Goal: Task Accomplishment & Management: Manage account settings

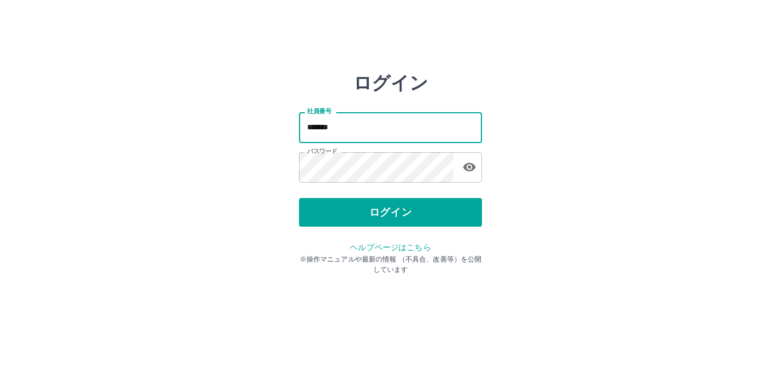
click at [404, 126] on input "*******" at bounding box center [390, 127] width 183 height 30
type input "*******"
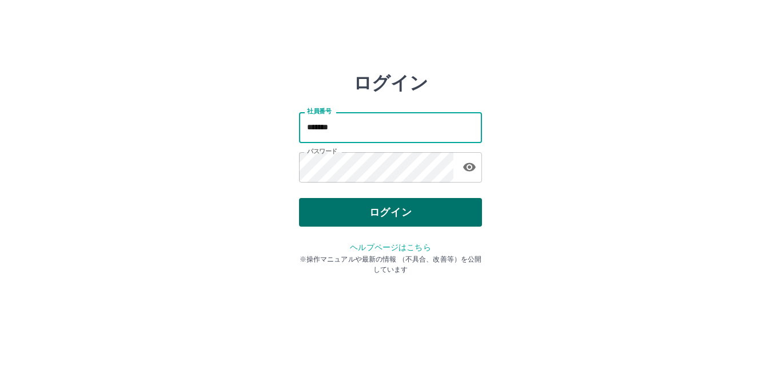
click at [453, 211] on button "ログイン" at bounding box center [390, 212] width 183 height 29
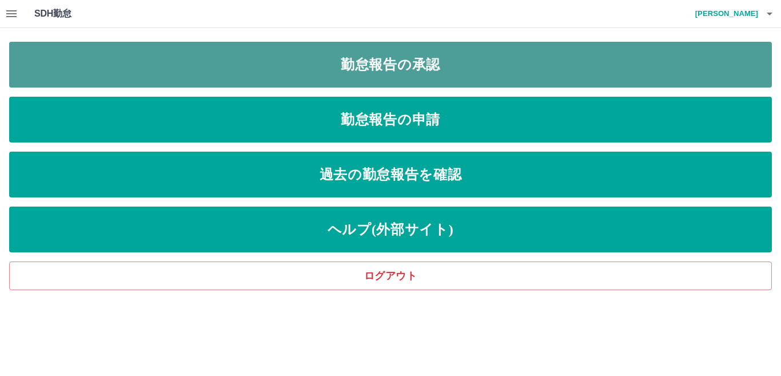
click at [416, 65] on link "勤怠報告の承認" at bounding box center [390, 65] width 763 height 46
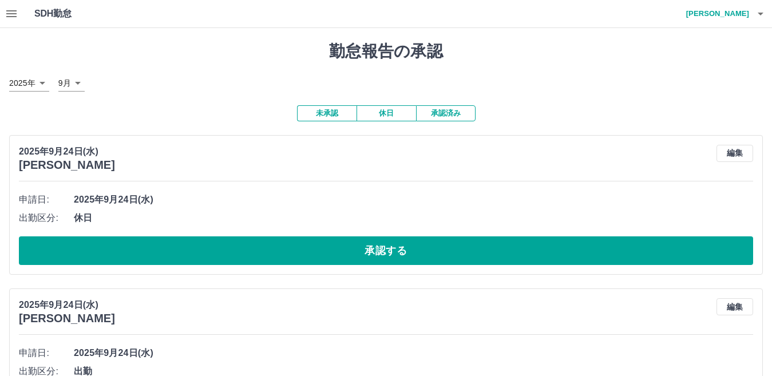
click at [327, 115] on button "未承認" at bounding box center [326, 113] width 59 height 16
drag, startPoint x: 327, startPoint y: 115, endPoint x: 319, endPoint y: 123, distance: 11.3
click at [327, 115] on button "未承認" at bounding box center [326, 113] width 59 height 16
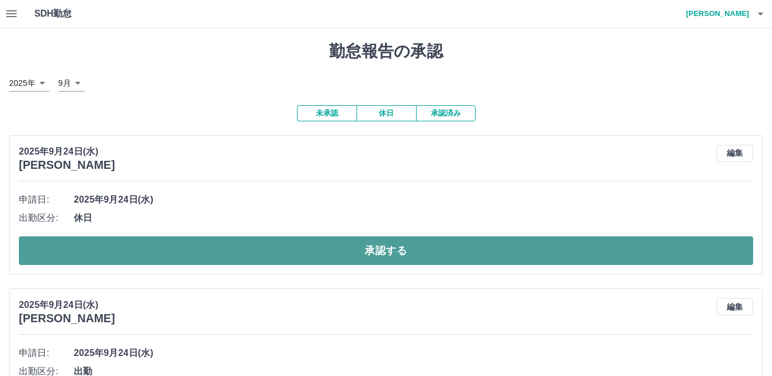
drag, startPoint x: 212, startPoint y: 251, endPoint x: 242, endPoint y: 242, distance: 31.5
click at [224, 247] on button "承認する" at bounding box center [386, 250] width 734 height 29
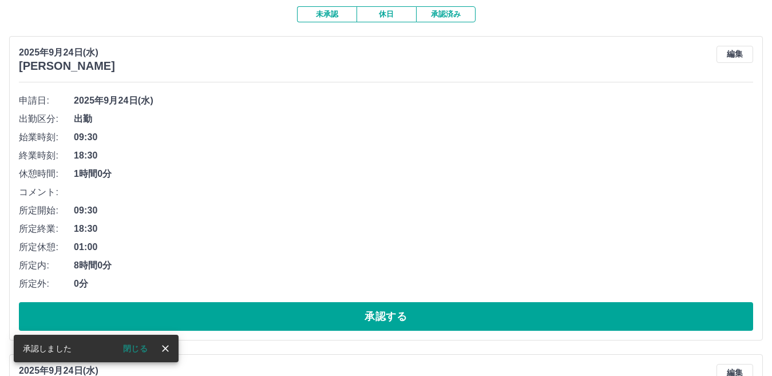
scroll to position [114, 0]
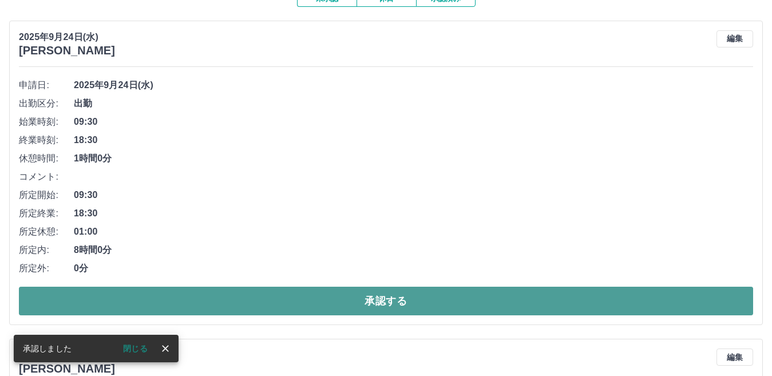
click at [273, 295] on button "承認する" at bounding box center [386, 301] width 734 height 29
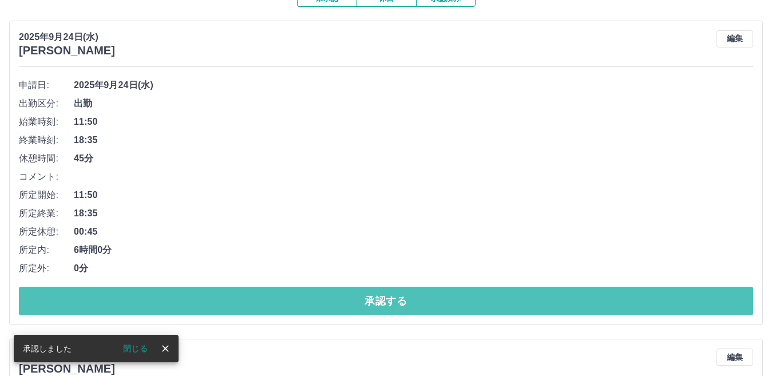
click at [273, 295] on button "承認する" at bounding box center [386, 301] width 734 height 29
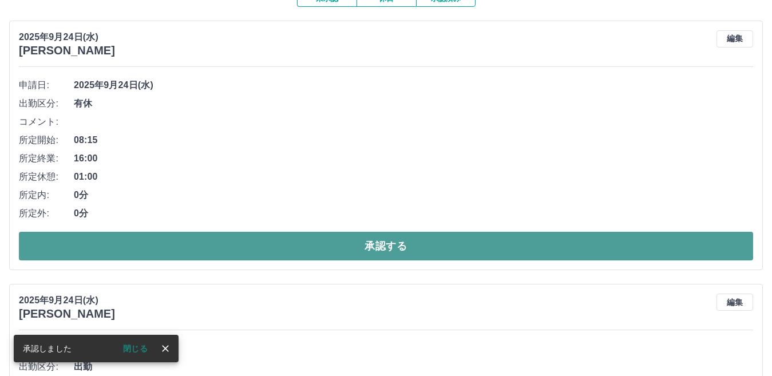
click at [287, 252] on button "承認する" at bounding box center [386, 246] width 734 height 29
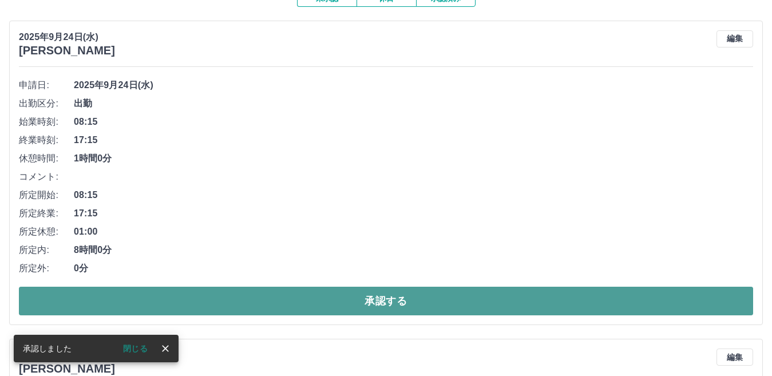
click at [289, 296] on button "承認する" at bounding box center [386, 301] width 734 height 29
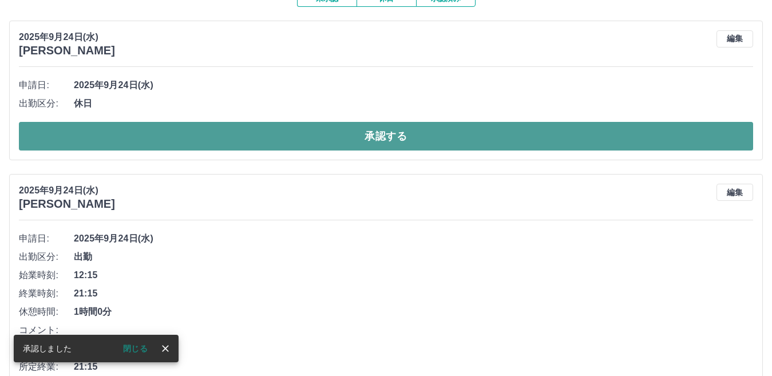
click at [300, 137] on button "承認する" at bounding box center [386, 136] width 734 height 29
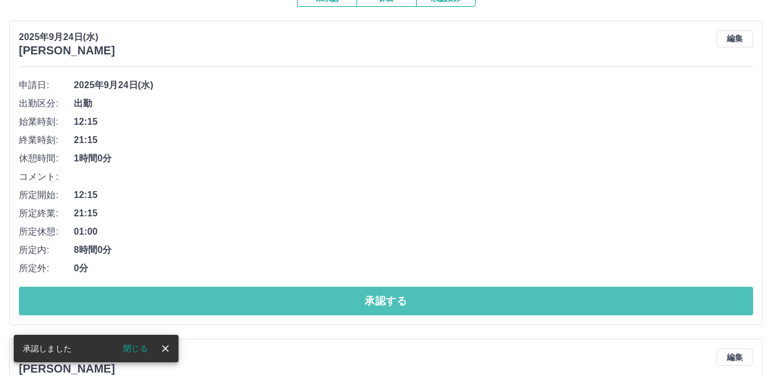
drag, startPoint x: 301, startPoint y: 303, endPoint x: 325, endPoint y: 272, distance: 38.3
click at [310, 301] on button "承認する" at bounding box center [386, 301] width 734 height 29
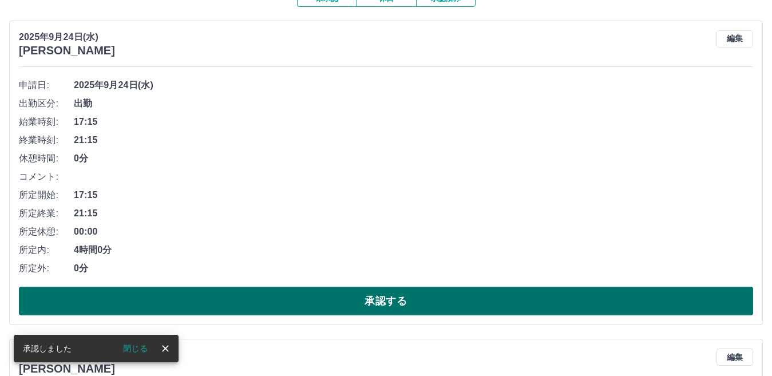
click at [340, 295] on button "承認する" at bounding box center [386, 301] width 734 height 29
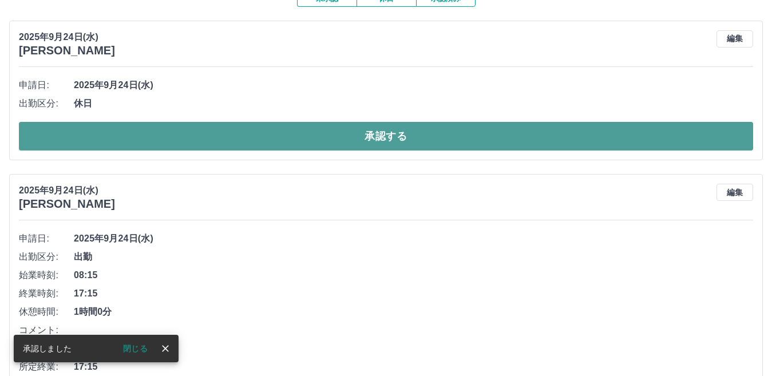
click at [346, 146] on button "承認する" at bounding box center [386, 136] width 734 height 29
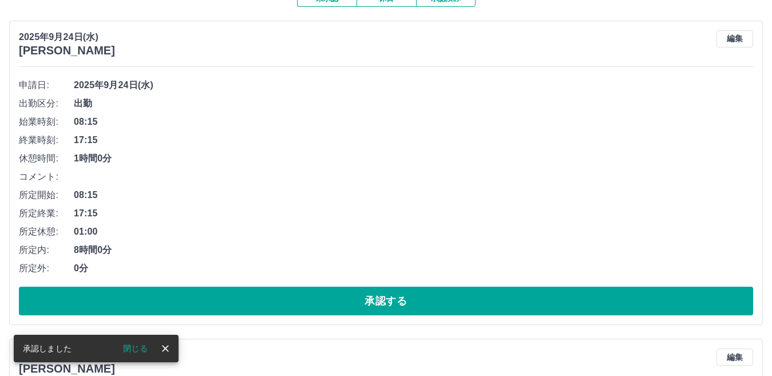
click at [283, 275] on span "0分" at bounding box center [413, 268] width 679 height 14
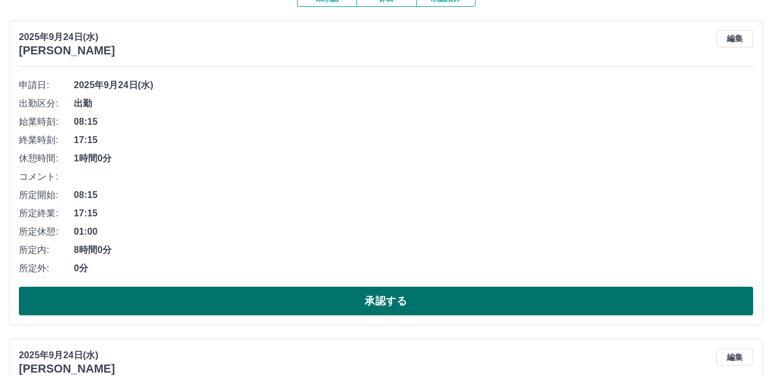
click at [281, 297] on button "承認する" at bounding box center [386, 301] width 734 height 29
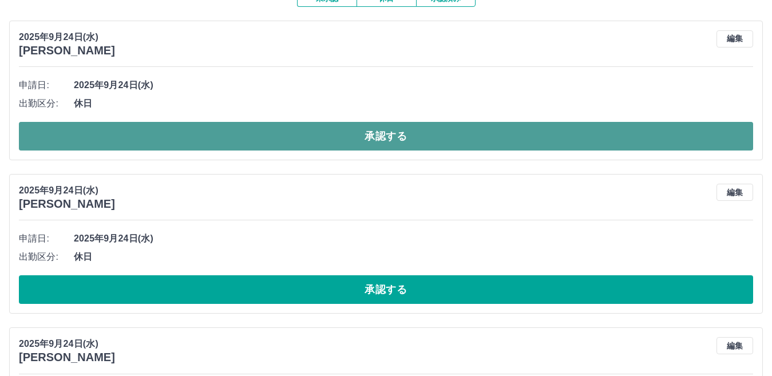
click at [313, 146] on button "承認する" at bounding box center [386, 136] width 734 height 29
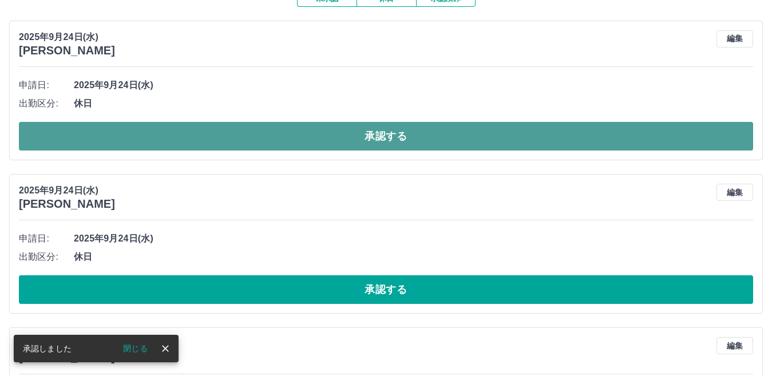
click at [355, 141] on button "承認する" at bounding box center [386, 136] width 734 height 29
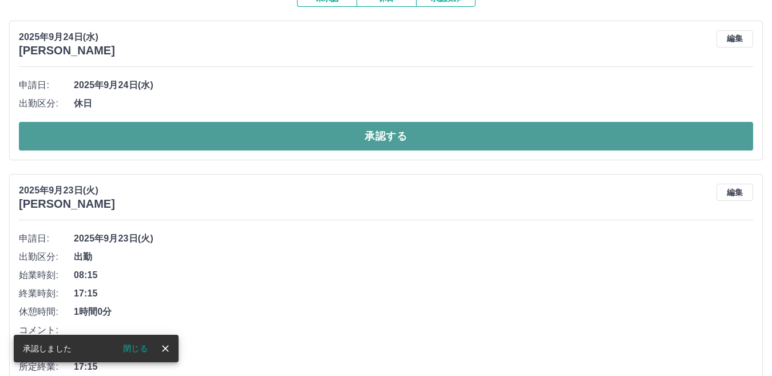
click at [351, 141] on button "承認する" at bounding box center [386, 136] width 734 height 29
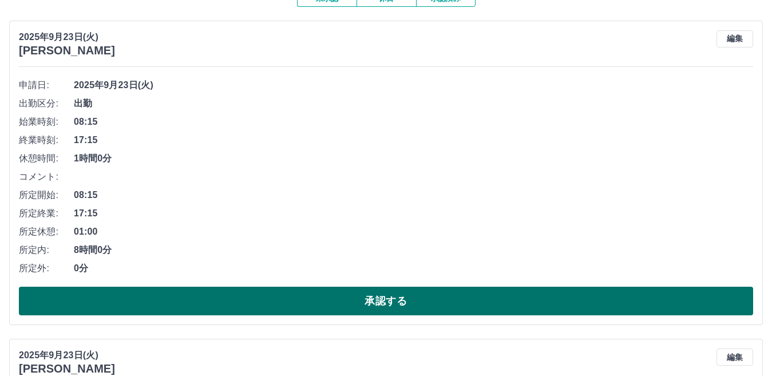
click at [288, 311] on button "承認する" at bounding box center [386, 301] width 734 height 29
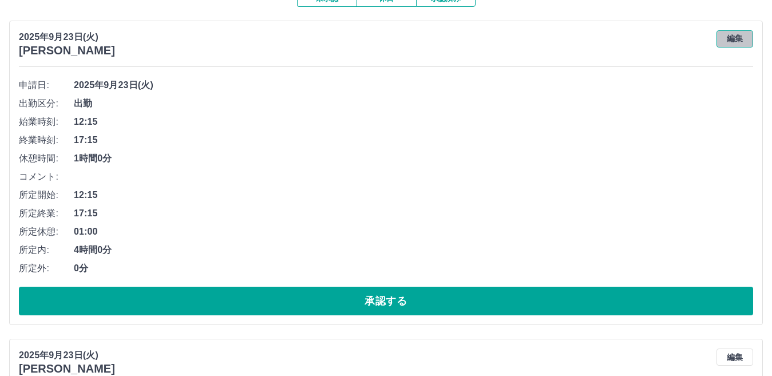
click at [733, 42] on button "編集" at bounding box center [734, 38] width 37 height 17
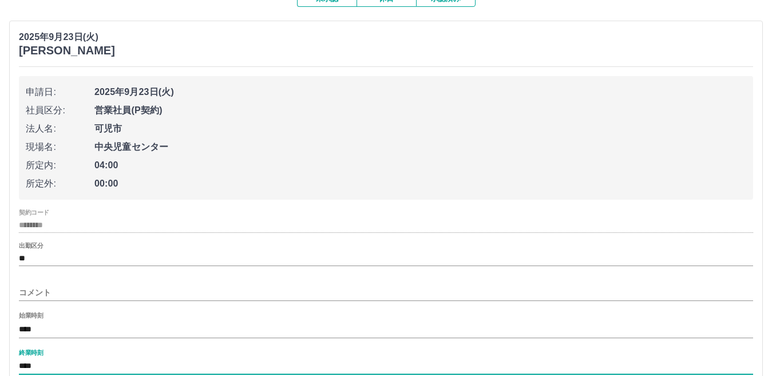
click at [50, 367] on input "****" at bounding box center [386, 366] width 734 height 17
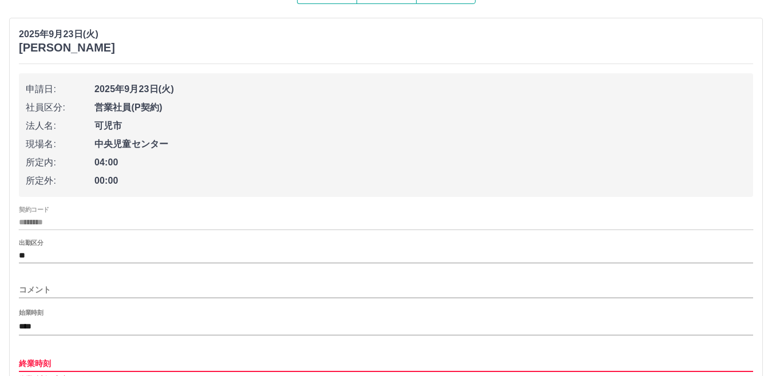
click at [49, 366] on input "終業時刻" at bounding box center [386, 363] width 734 height 17
type input "****"
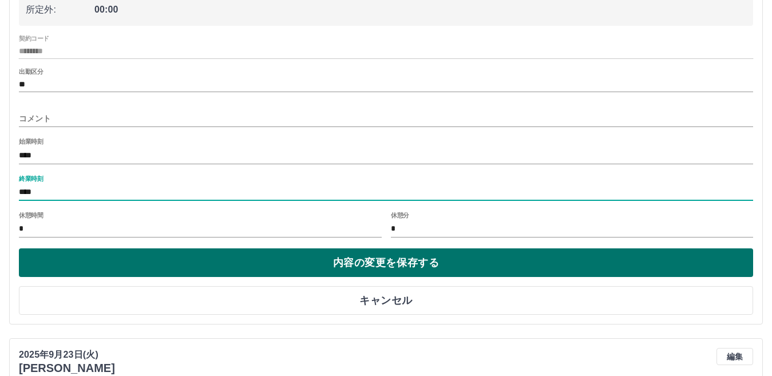
scroll to position [289, 0]
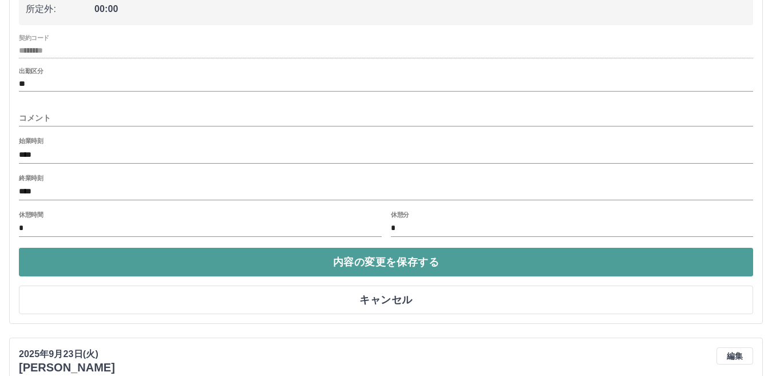
click at [225, 267] on button "内容の変更を保存する" at bounding box center [386, 262] width 734 height 29
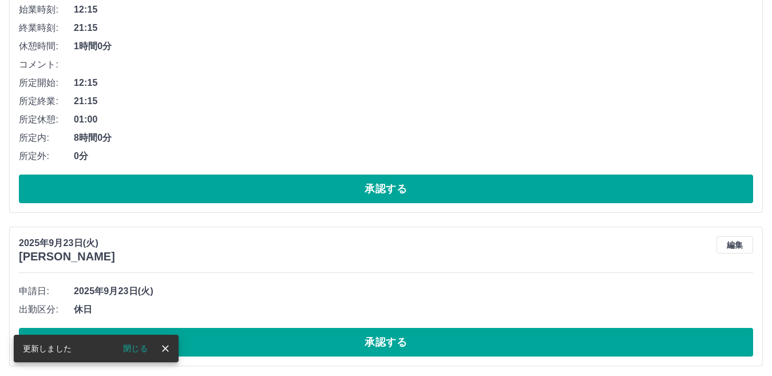
scroll to position [117, 0]
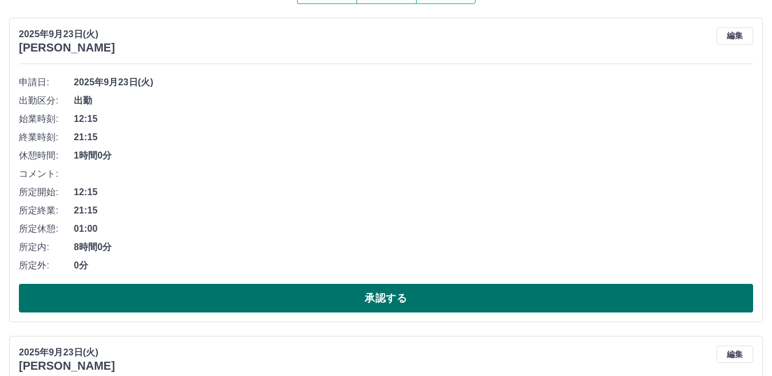
click at [90, 295] on button "承認する" at bounding box center [386, 298] width 734 height 29
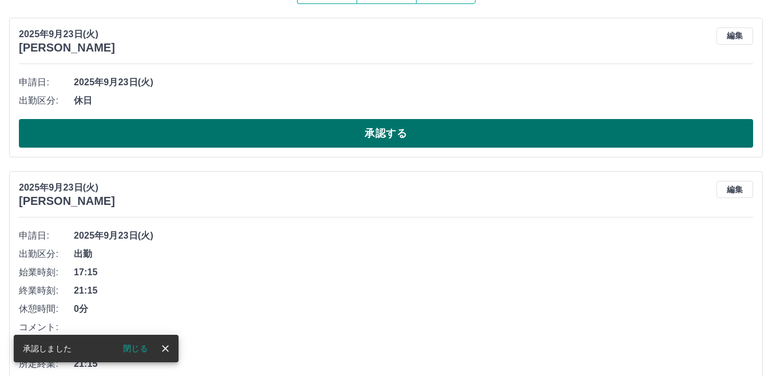
click at [263, 137] on button "承認する" at bounding box center [386, 133] width 734 height 29
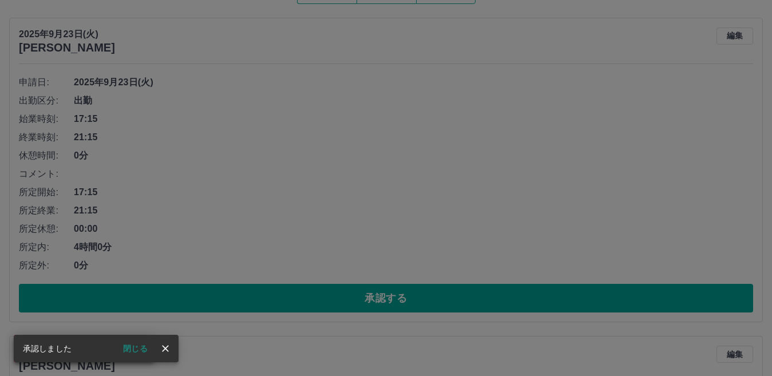
click at [323, 211] on div "承認権限がありません" at bounding box center [386, 188] width 772 height 376
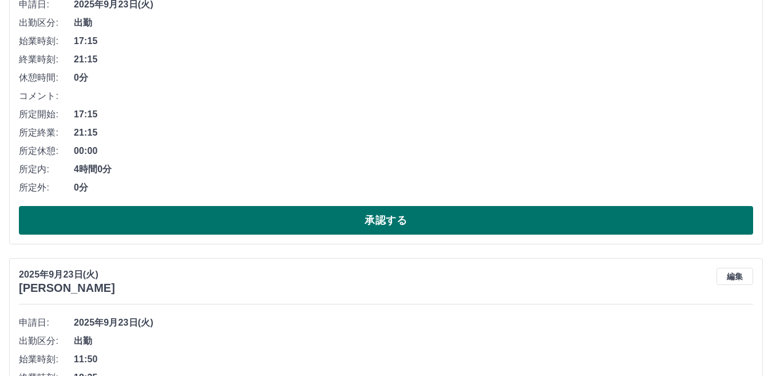
scroll to position [174, 0]
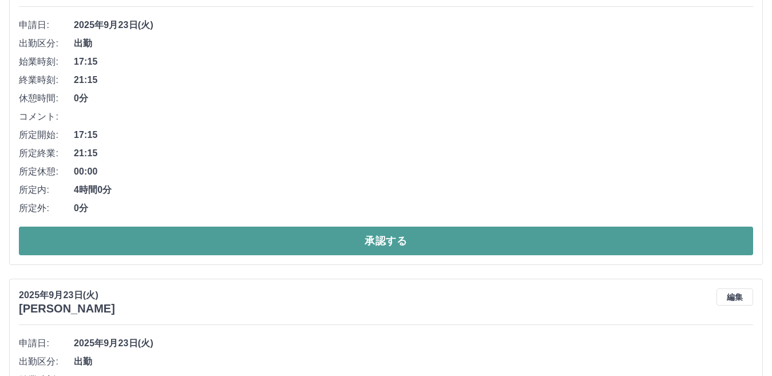
click at [310, 243] on button "承認する" at bounding box center [386, 241] width 734 height 29
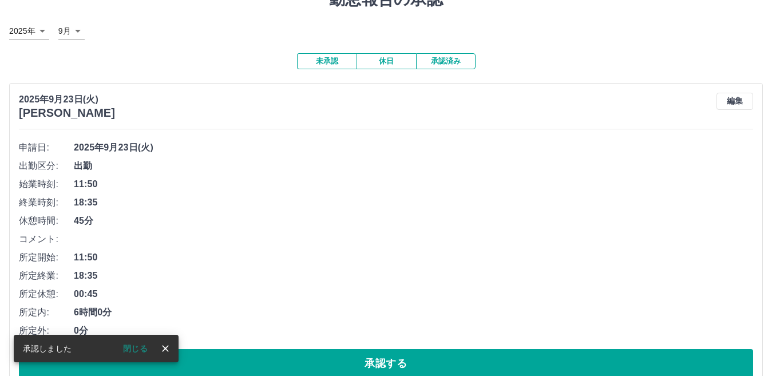
scroll to position [114, 0]
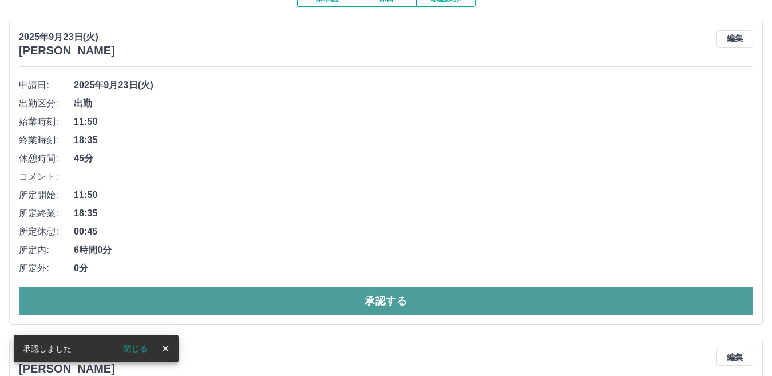
click at [280, 296] on button "承認する" at bounding box center [386, 301] width 734 height 29
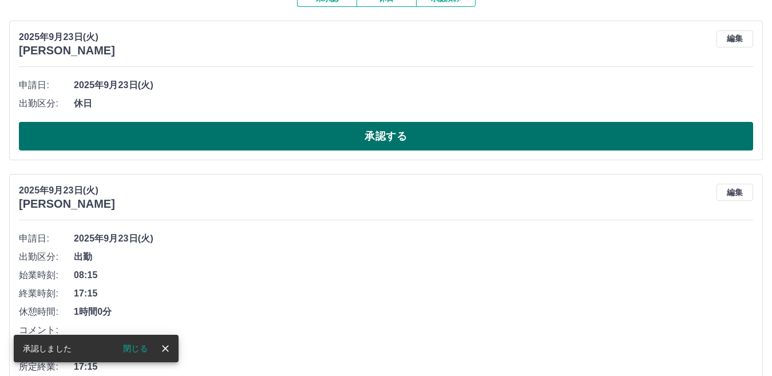
click at [312, 138] on button "承認する" at bounding box center [386, 136] width 734 height 29
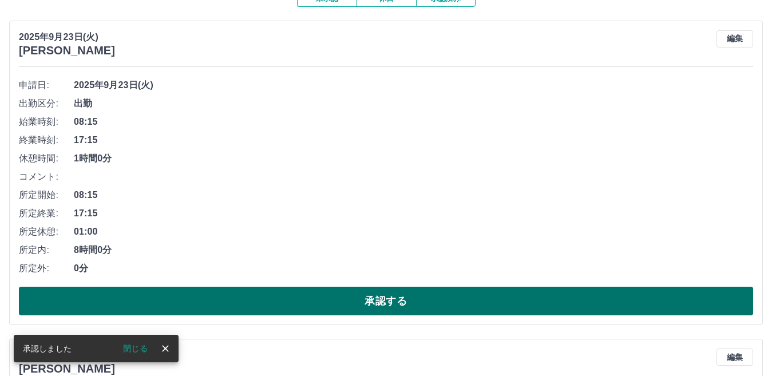
click at [224, 297] on button "承認する" at bounding box center [386, 301] width 734 height 29
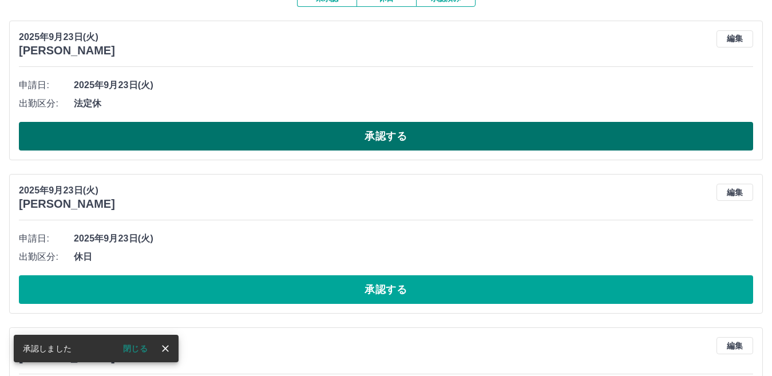
click at [247, 134] on button "承認する" at bounding box center [386, 136] width 734 height 29
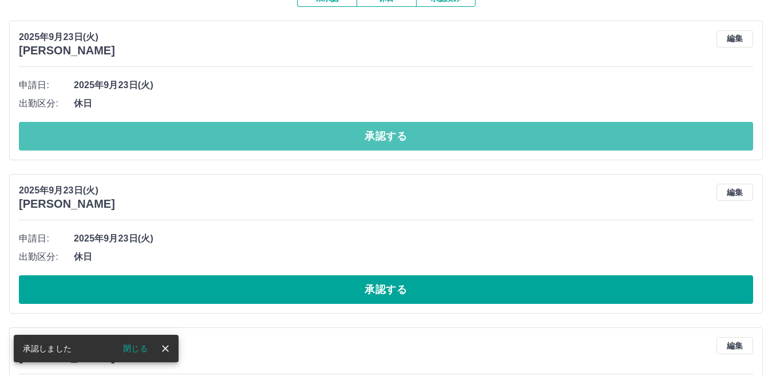
click at [233, 131] on button "承認する" at bounding box center [386, 136] width 734 height 29
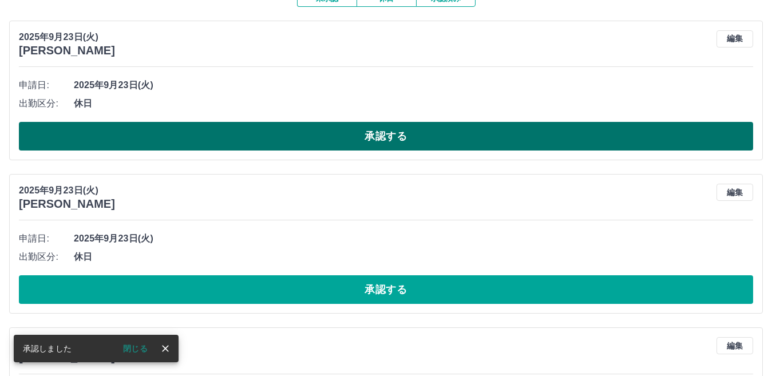
click at [237, 150] on button "承認する" at bounding box center [386, 136] width 734 height 29
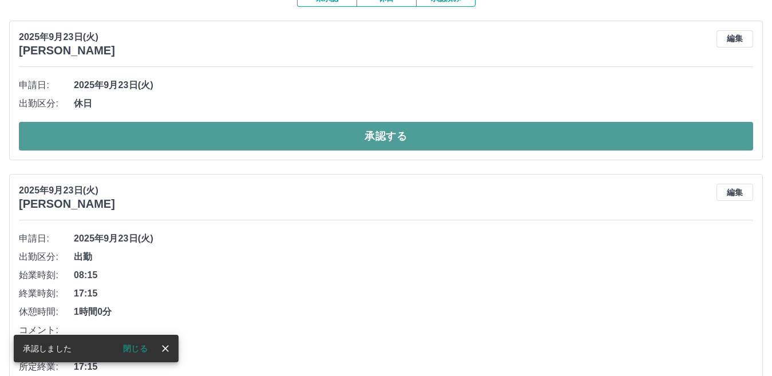
click at [239, 145] on button "承認する" at bounding box center [386, 136] width 734 height 29
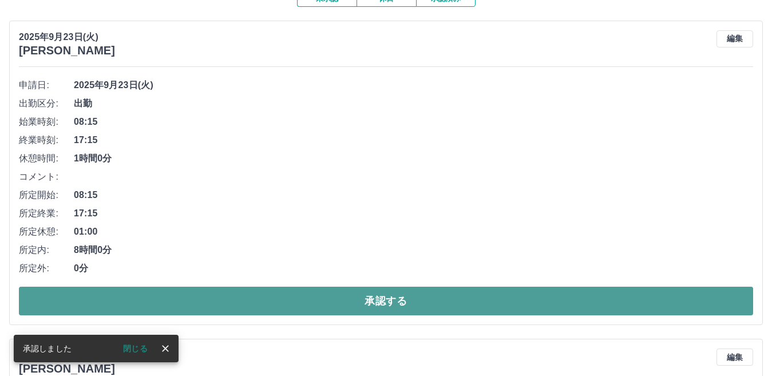
click at [221, 292] on button "承認する" at bounding box center [386, 301] width 734 height 29
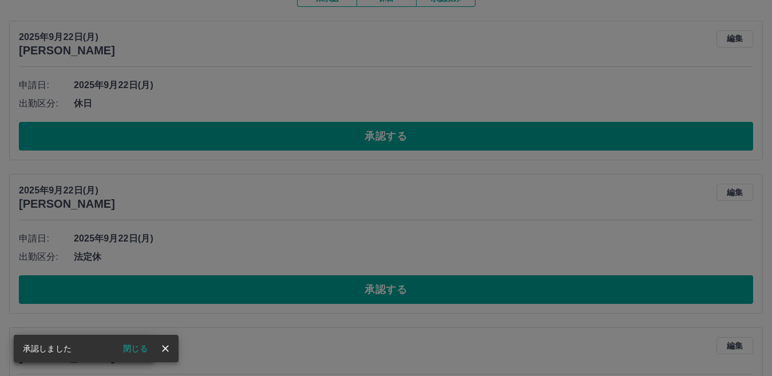
click at [211, 133] on div "承認権限がありません" at bounding box center [386, 188] width 772 height 376
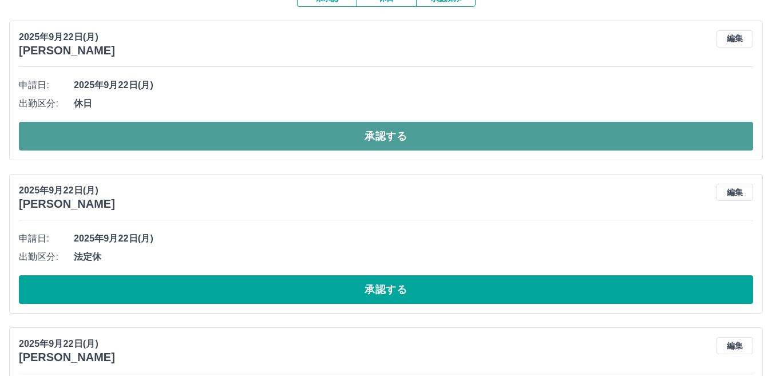
click at [338, 139] on button "承認する" at bounding box center [386, 136] width 734 height 29
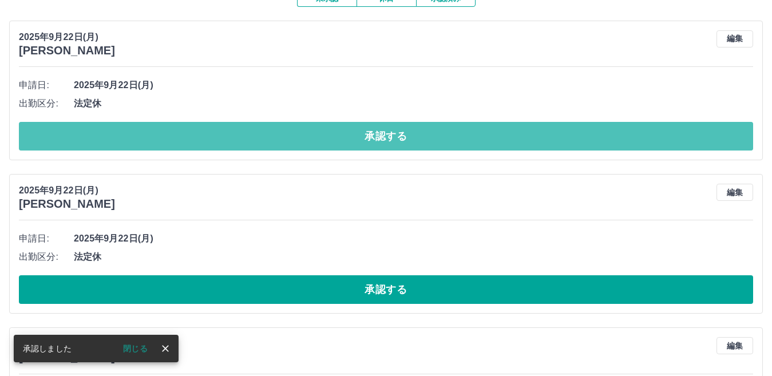
click at [343, 133] on button "承認する" at bounding box center [386, 136] width 734 height 29
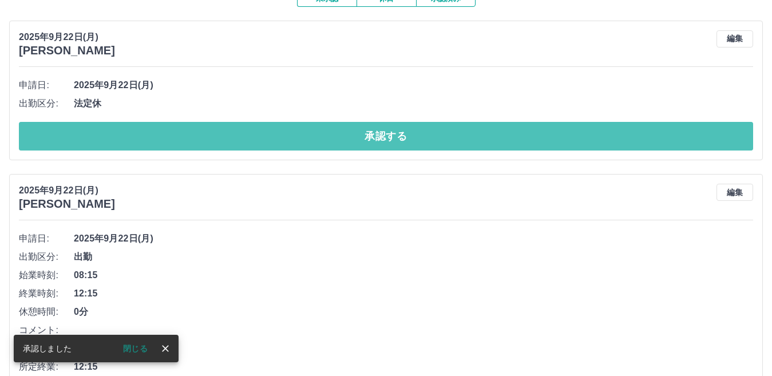
click at [338, 138] on button "承認する" at bounding box center [386, 136] width 734 height 29
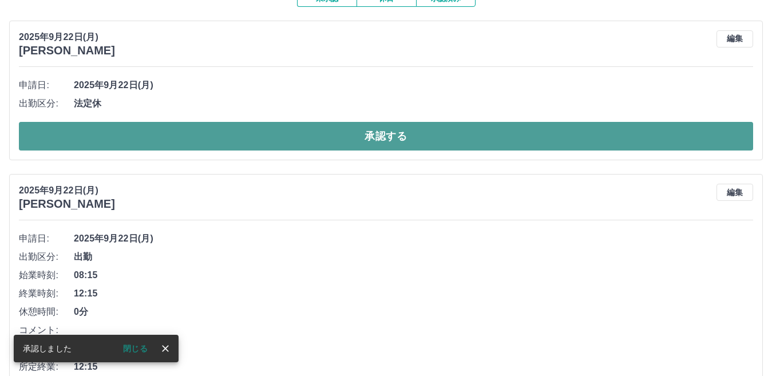
click at [338, 138] on button "承認する" at bounding box center [386, 136] width 734 height 29
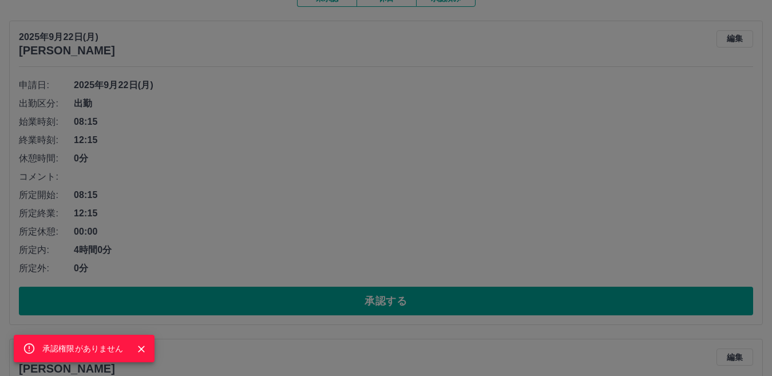
click at [368, 207] on div "承認権限がありません" at bounding box center [386, 188] width 772 height 376
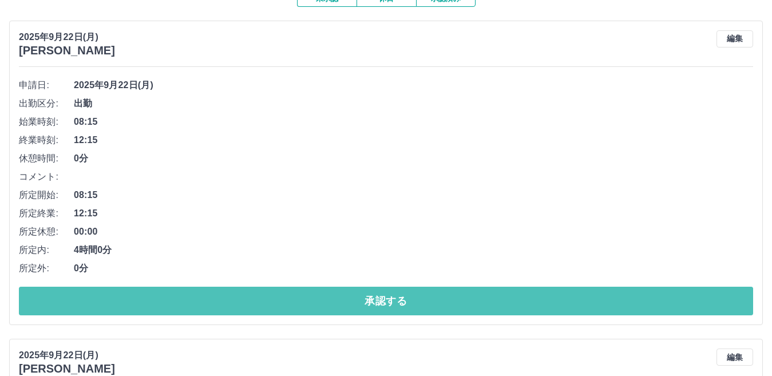
drag, startPoint x: 231, startPoint y: 300, endPoint x: 252, endPoint y: 273, distance: 34.7
click at [231, 301] on button "承認する" at bounding box center [386, 301] width 734 height 29
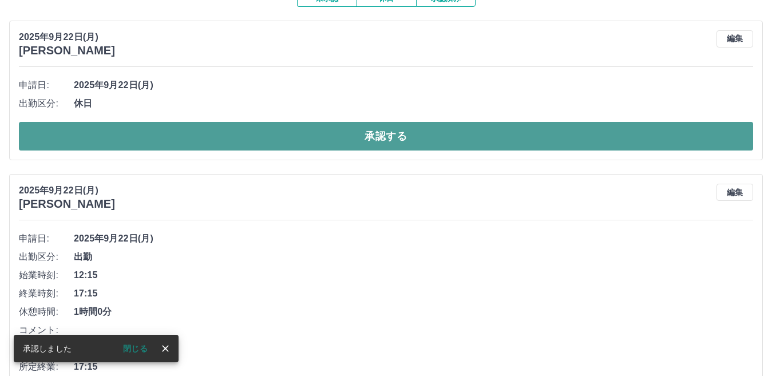
click at [321, 137] on button "承認する" at bounding box center [386, 136] width 734 height 29
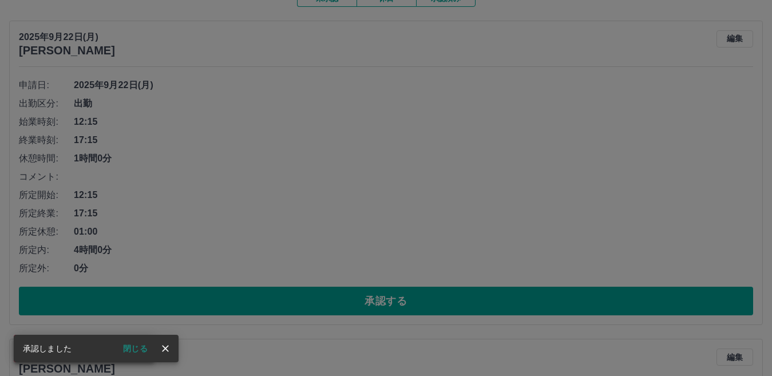
click at [301, 217] on div "承認権限がありません" at bounding box center [386, 188] width 772 height 376
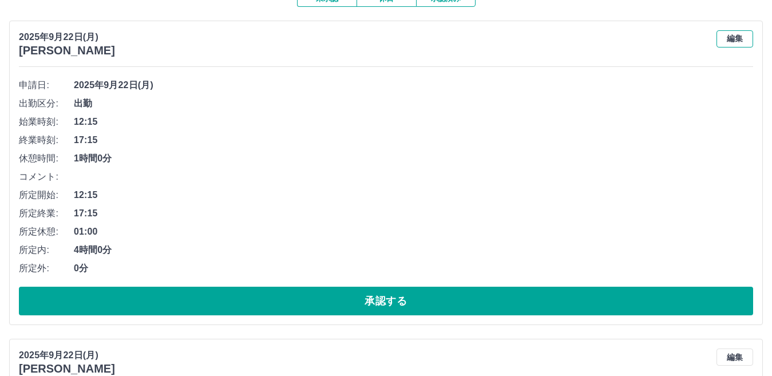
click at [747, 38] on button "編集" at bounding box center [734, 38] width 37 height 17
click at [747, 38] on div "[DATE](月) [PERSON_NAME] 編集" at bounding box center [386, 43] width 734 height 27
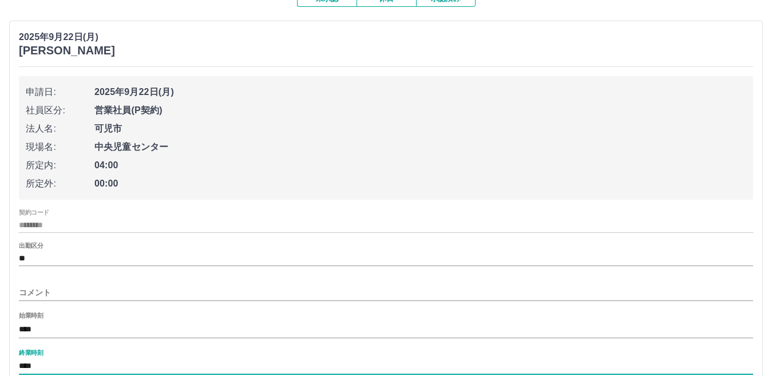
click at [64, 367] on input "****" at bounding box center [386, 366] width 734 height 17
click at [41, 367] on input "****" at bounding box center [386, 366] width 734 height 17
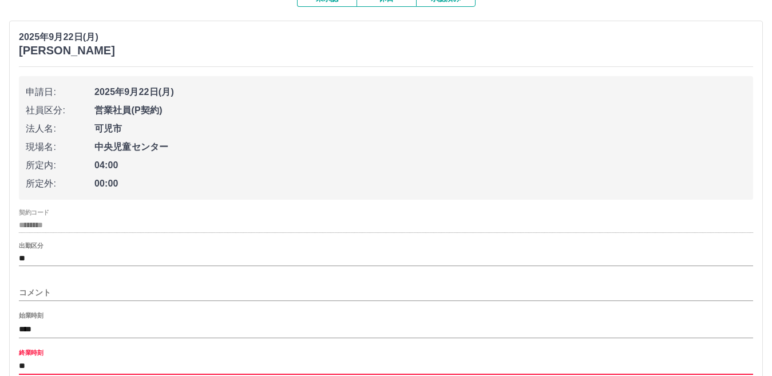
type input "*"
click at [58, 368] on input "終業時刻" at bounding box center [386, 366] width 734 height 17
type input "****"
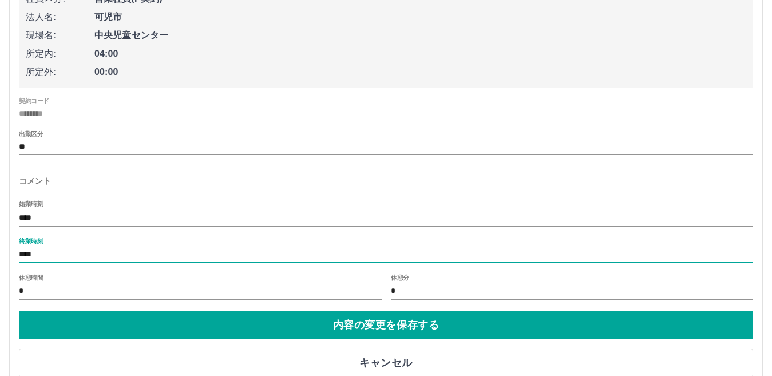
scroll to position [229, 0]
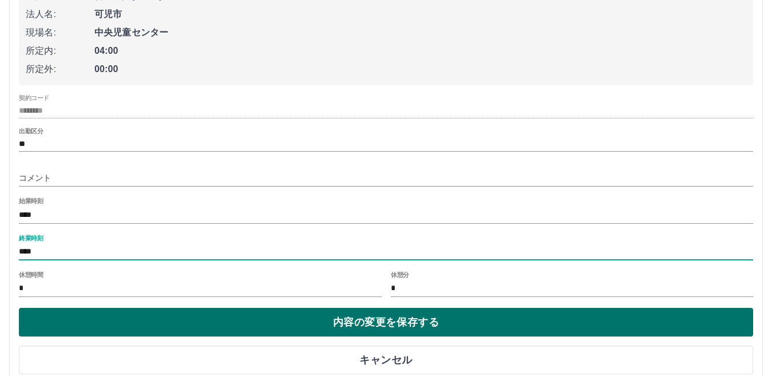
click at [139, 326] on button "内容の変更を保存する" at bounding box center [386, 322] width 734 height 29
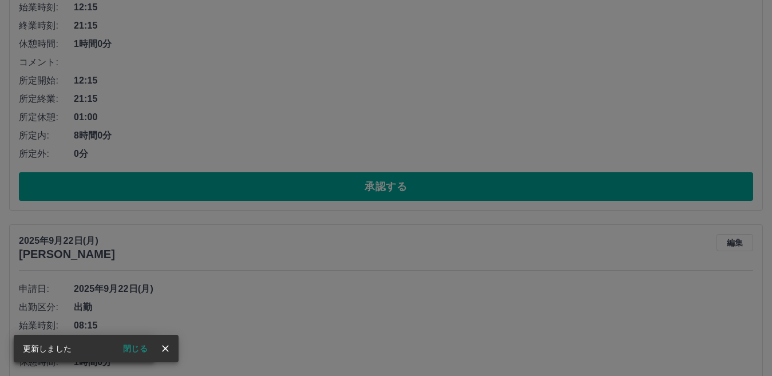
click at [475, 113] on div "承認権限がありません" at bounding box center [386, 188] width 772 height 376
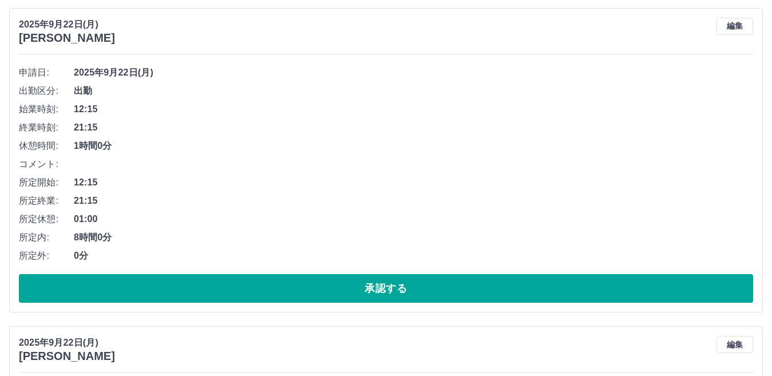
scroll to position [114, 0]
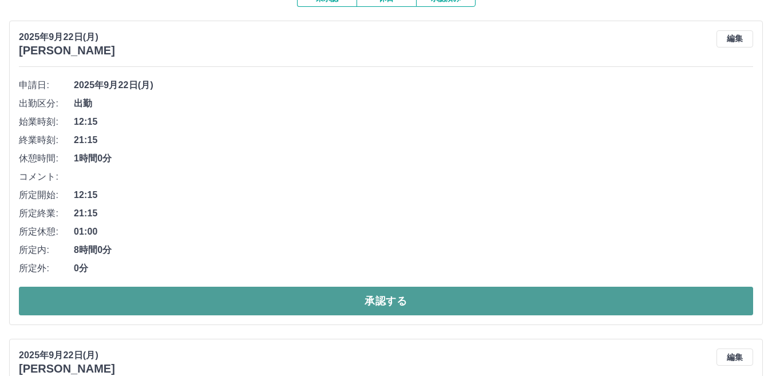
click at [318, 310] on button "承認する" at bounding box center [386, 301] width 734 height 29
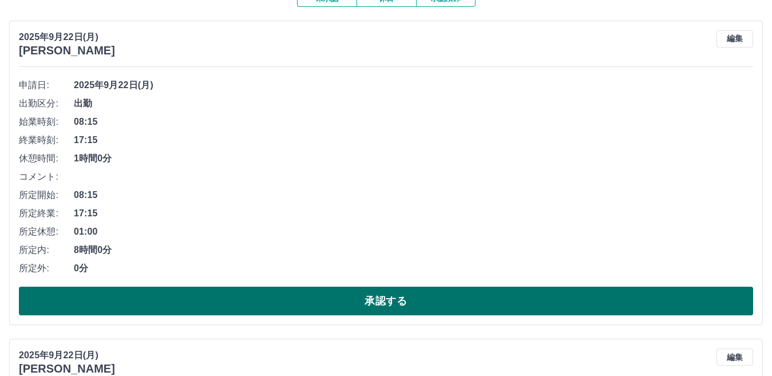
click at [313, 304] on button "承認する" at bounding box center [386, 301] width 734 height 29
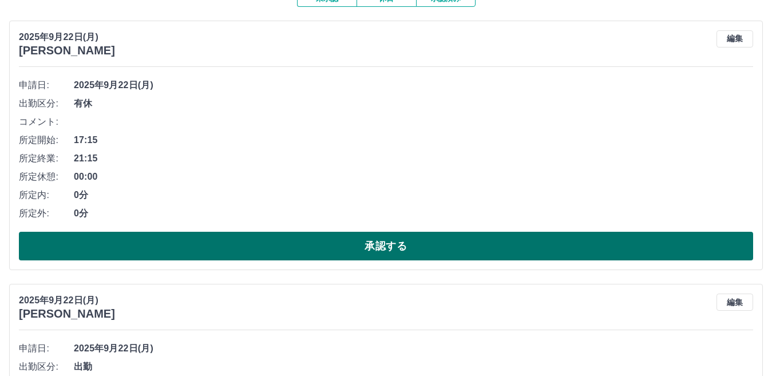
click at [334, 253] on button "承認する" at bounding box center [386, 246] width 734 height 29
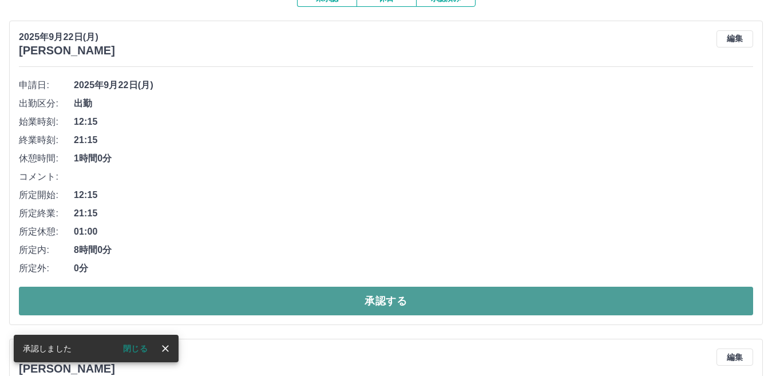
click at [252, 298] on button "承認する" at bounding box center [386, 301] width 734 height 29
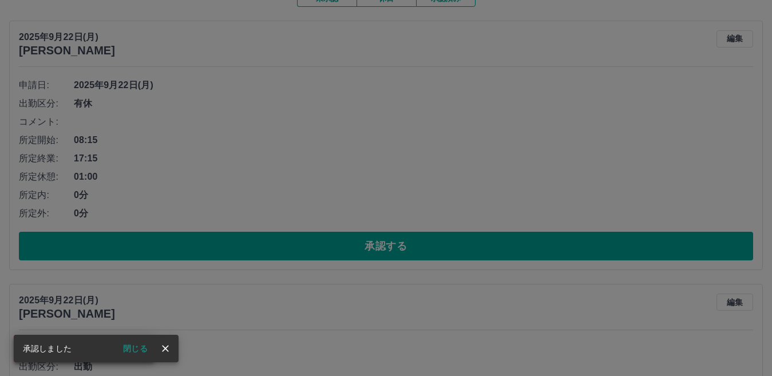
click at [321, 298] on div "承認権限がありません" at bounding box center [386, 188] width 772 height 376
drag, startPoint x: 321, startPoint y: 298, endPoint x: 335, endPoint y: 258, distance: 42.3
click at [321, 298] on div "承認権限がありません" at bounding box center [386, 188] width 772 height 376
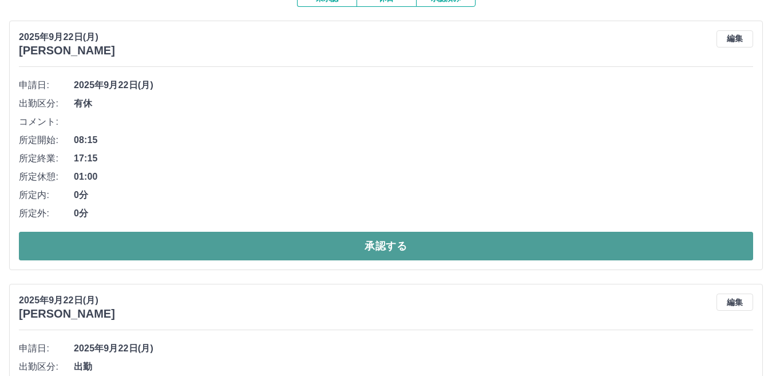
click at [339, 248] on button "承認する" at bounding box center [386, 246] width 734 height 29
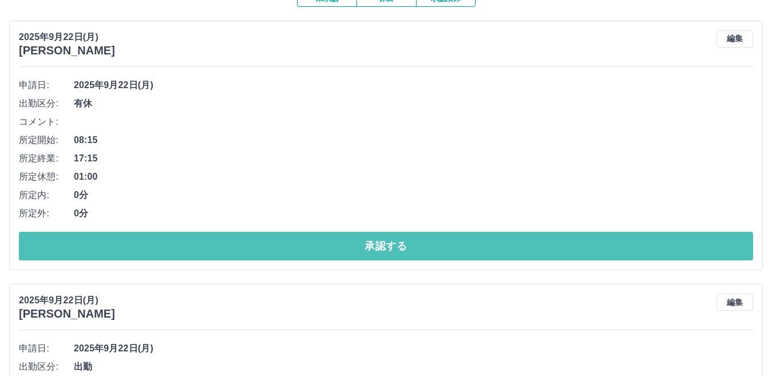
click at [339, 248] on button "承認する" at bounding box center [386, 246] width 734 height 29
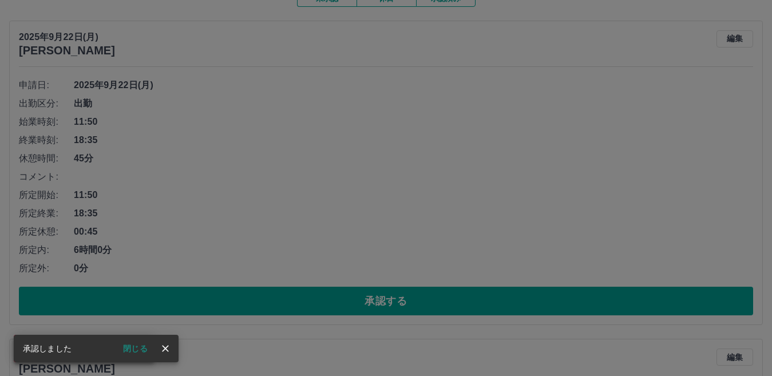
click at [359, 213] on div "承認権限がありません" at bounding box center [386, 188] width 772 height 376
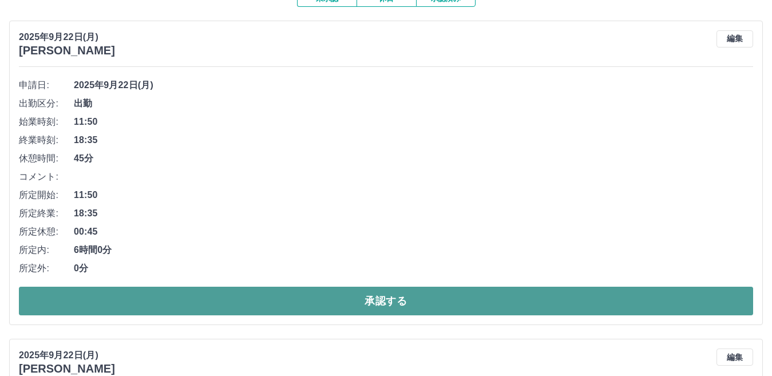
click at [268, 301] on button "承認する" at bounding box center [386, 301] width 734 height 29
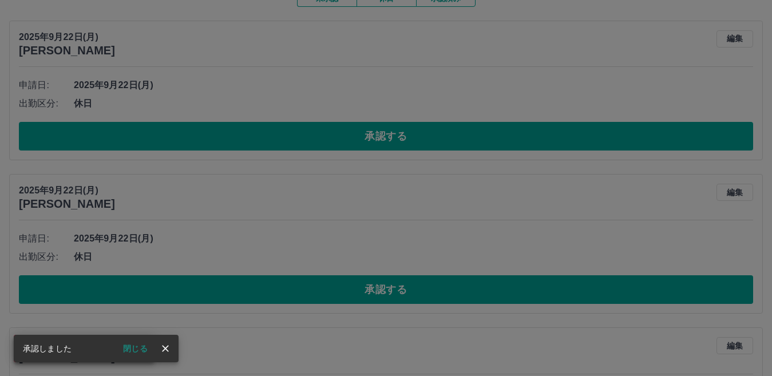
click at [346, 216] on div "承認権限がありません" at bounding box center [386, 188] width 772 height 376
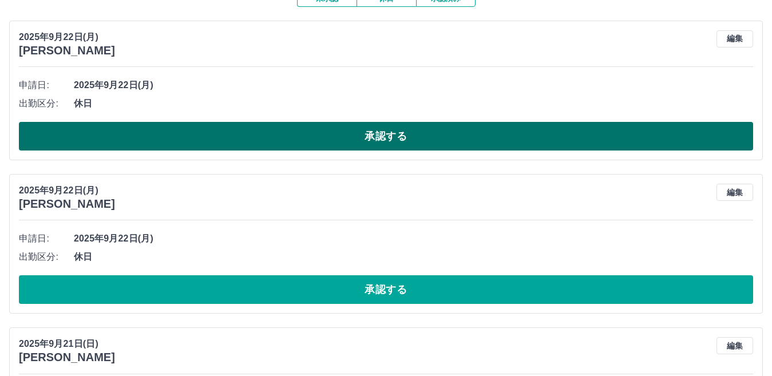
click at [318, 140] on button "承認する" at bounding box center [386, 136] width 734 height 29
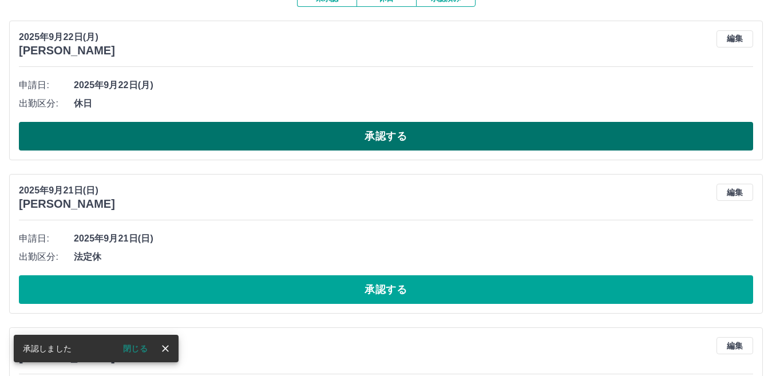
click at [318, 139] on button "承認する" at bounding box center [386, 136] width 734 height 29
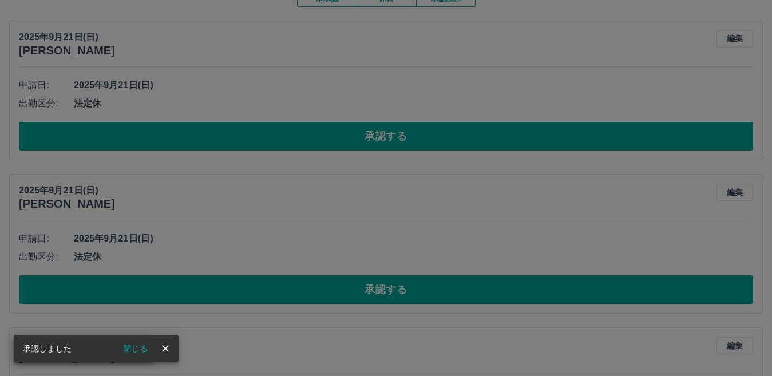
drag, startPoint x: 321, startPoint y: 197, endPoint x: 320, endPoint y: 171, distance: 25.8
click at [321, 195] on div "承認権限がありません" at bounding box center [386, 188] width 772 height 376
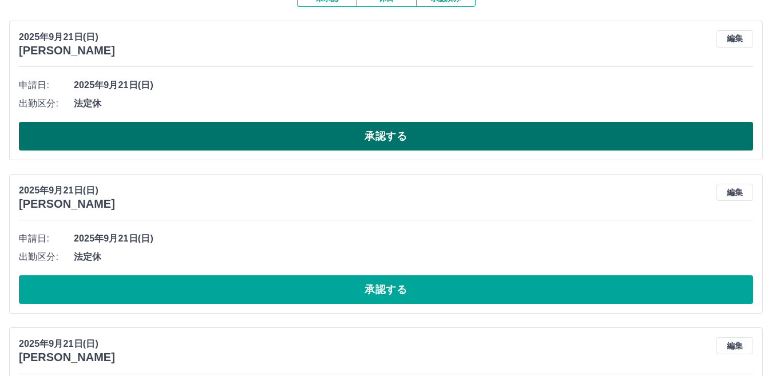
click at [356, 135] on button "承認する" at bounding box center [386, 136] width 734 height 29
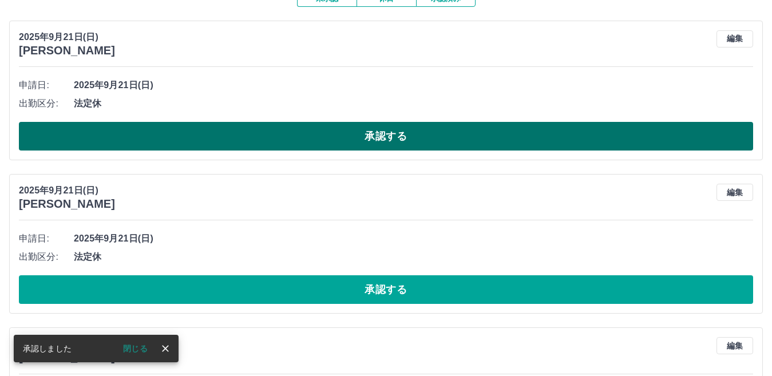
click at [338, 137] on button "承認する" at bounding box center [386, 136] width 734 height 29
click at [311, 150] on button "承認する" at bounding box center [386, 136] width 734 height 29
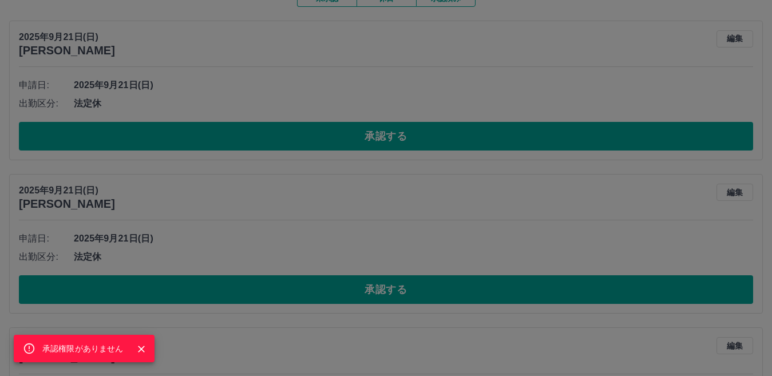
click at [314, 140] on div "承認権限がありません" at bounding box center [386, 188] width 772 height 376
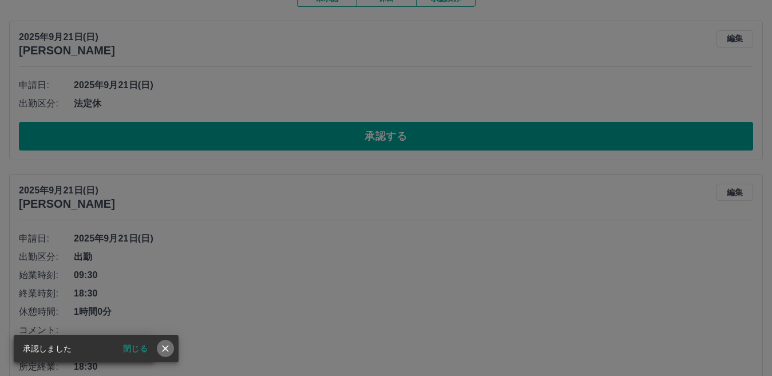
click at [167, 345] on icon "close" at bounding box center [165, 348] width 11 height 11
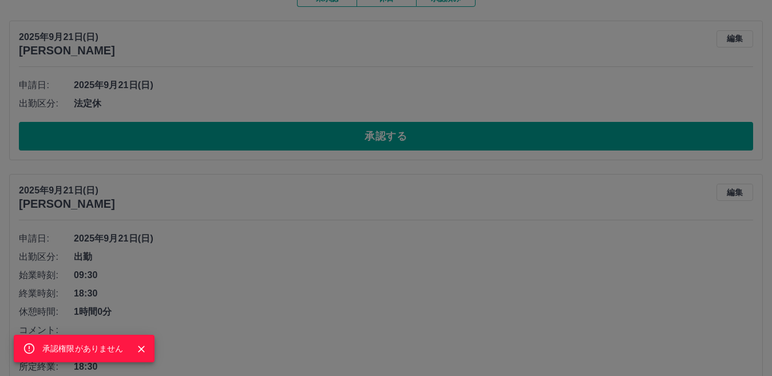
click at [274, 256] on div "承認権限がありません" at bounding box center [386, 188] width 772 height 376
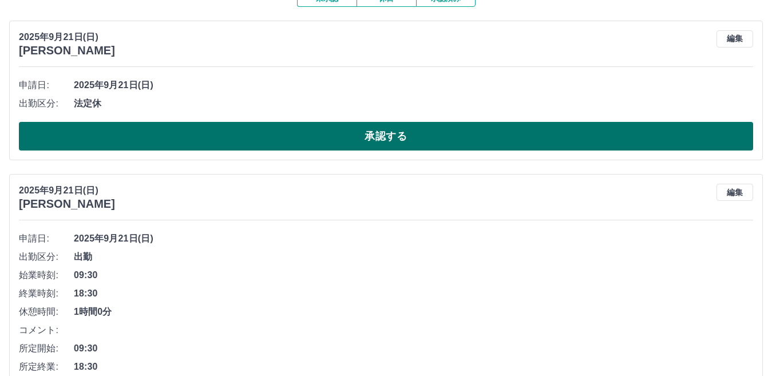
click at [268, 135] on button "承認する" at bounding box center [386, 136] width 734 height 29
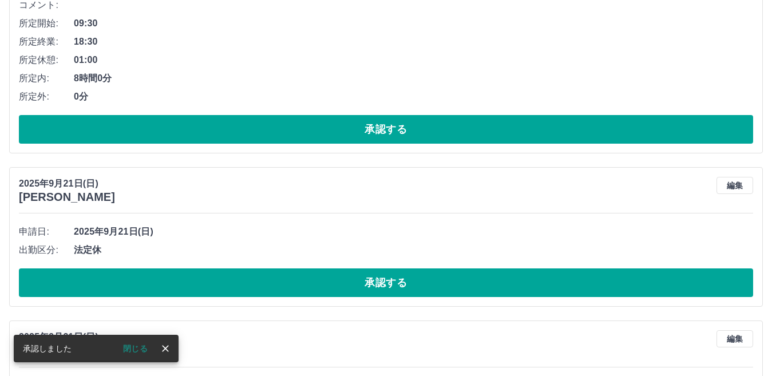
scroll to position [133, 0]
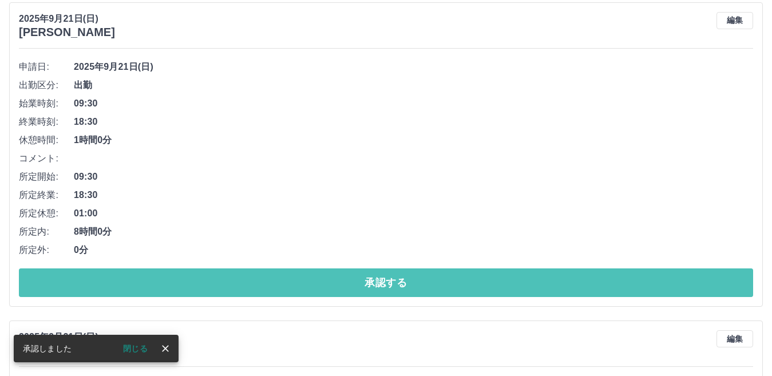
drag, startPoint x: 275, startPoint y: 276, endPoint x: 277, endPoint y: 257, distance: 19.5
click at [276, 277] on button "承認する" at bounding box center [386, 282] width 734 height 29
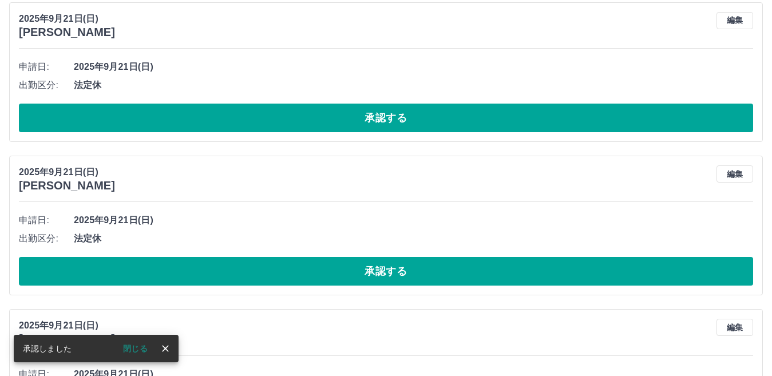
scroll to position [0, 0]
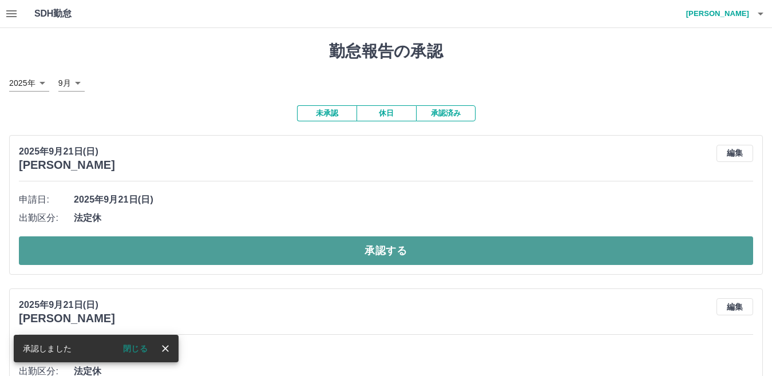
click at [301, 247] on button "承認する" at bounding box center [386, 250] width 734 height 29
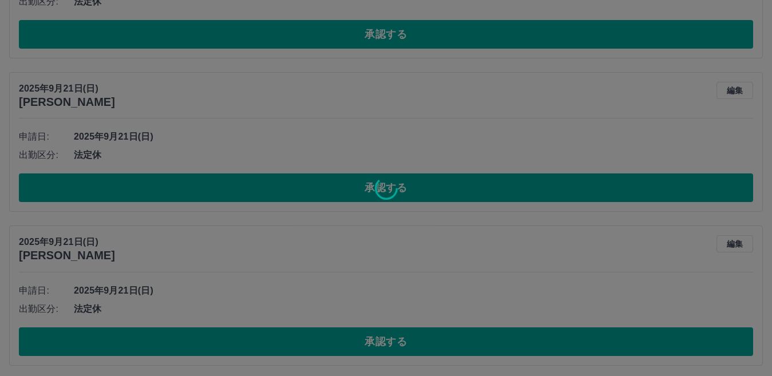
scroll to position [76, 0]
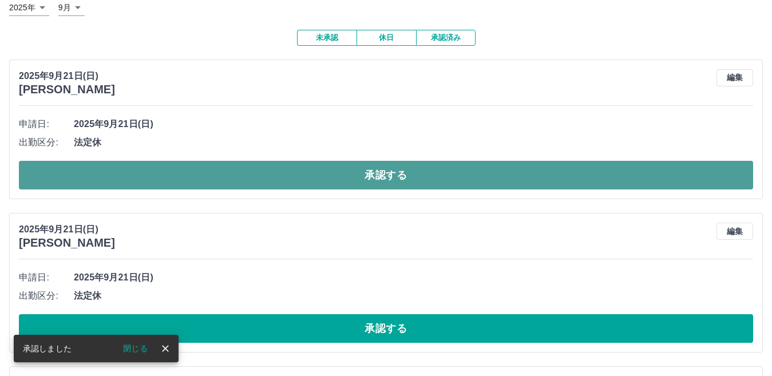
click at [350, 175] on button "承認する" at bounding box center [386, 175] width 734 height 29
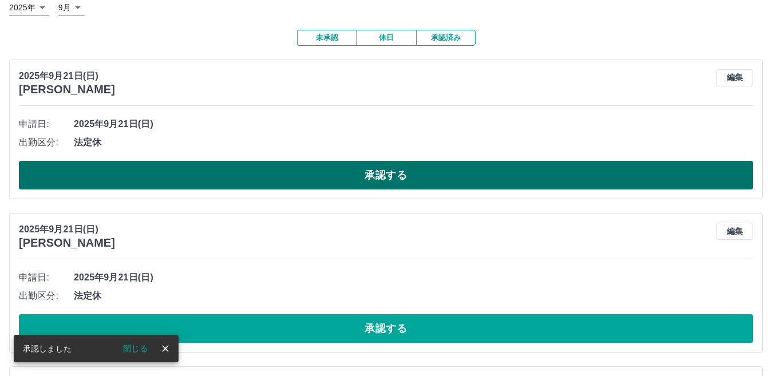
click at [352, 176] on button "承認する" at bounding box center [386, 175] width 734 height 29
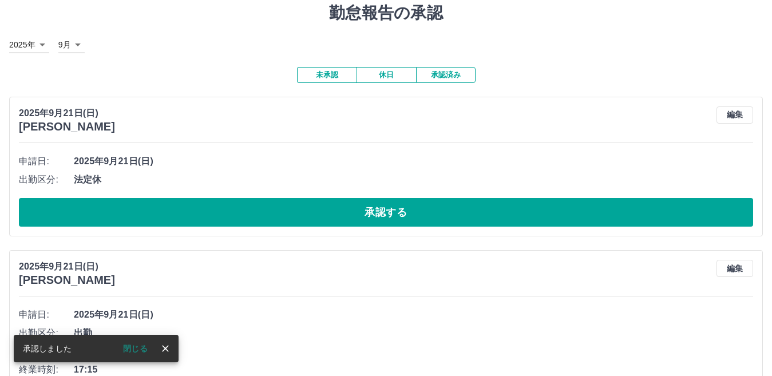
scroll to position [18, 0]
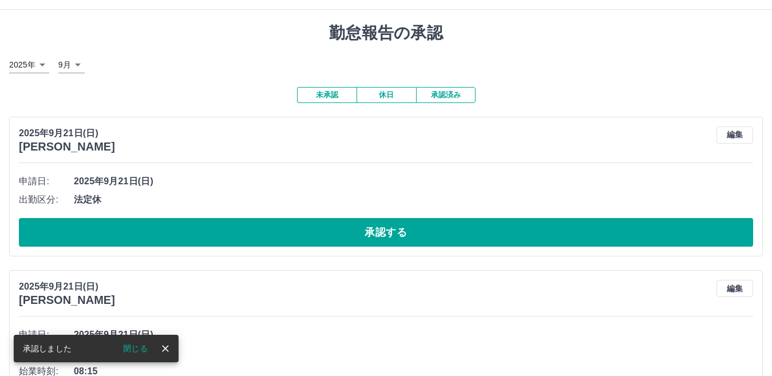
click at [352, 176] on ul "申請日: [DATE](日) 出勤区分: 法定休" at bounding box center [386, 190] width 734 height 37
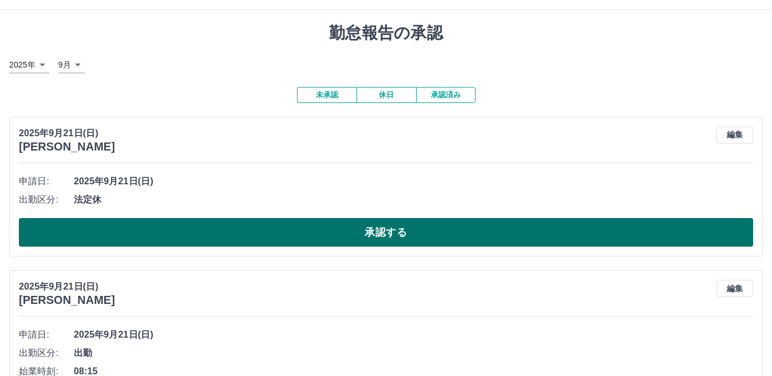
click at [350, 226] on button "承認する" at bounding box center [386, 232] width 734 height 29
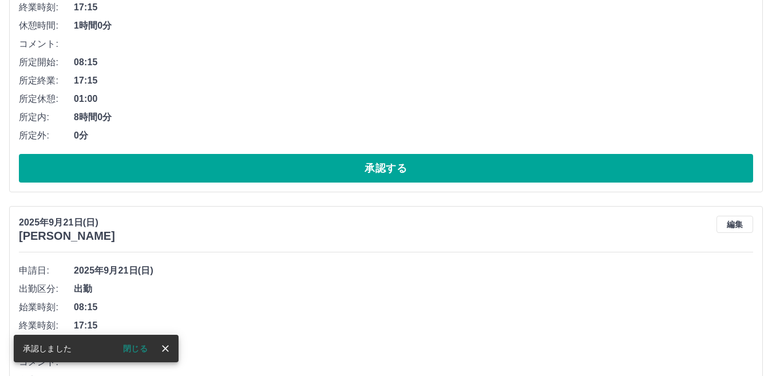
scroll to position [94, 0]
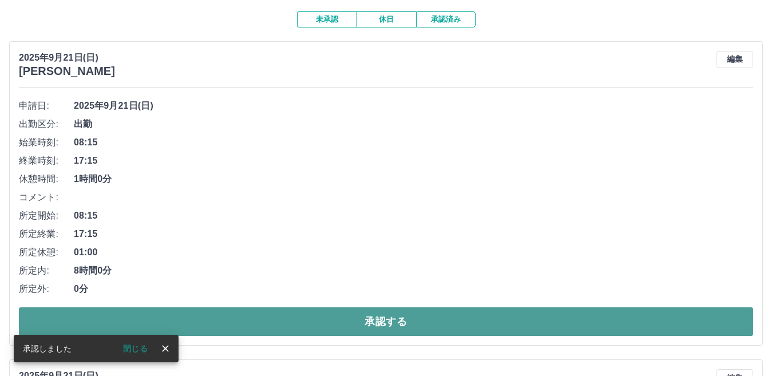
click at [383, 327] on button "承認する" at bounding box center [386, 321] width 734 height 29
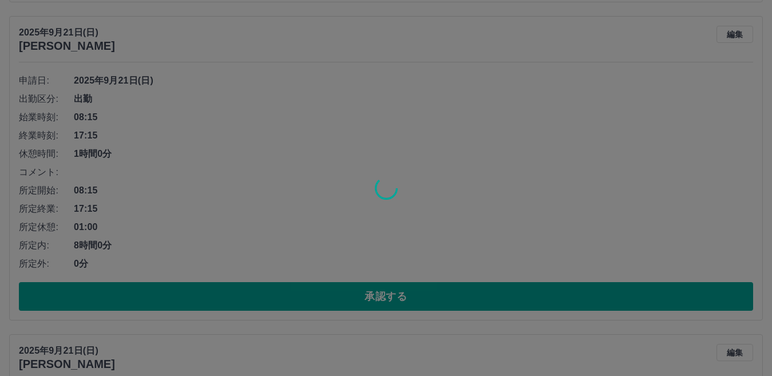
scroll to position [119, 0]
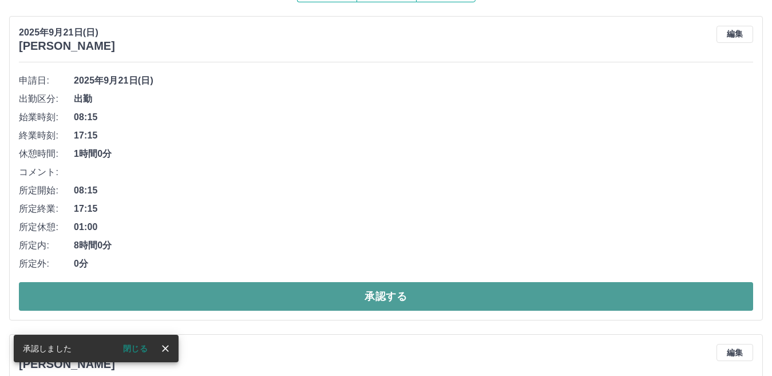
click at [320, 293] on button "承認する" at bounding box center [386, 296] width 734 height 29
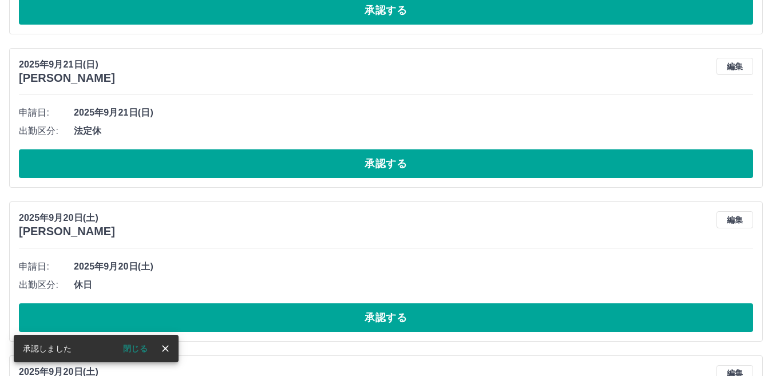
scroll to position [87, 0]
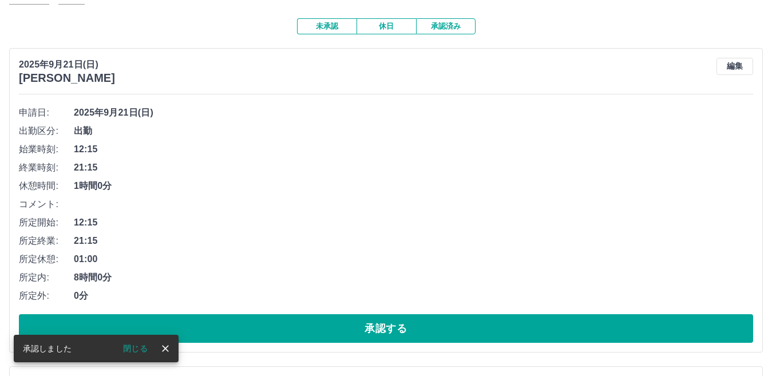
click at [315, 307] on div "申請日: [DATE](日) 出勤区分: 出勤 始業時刻: 12:15 終業時刻: 21:15 休憩時間: 1時間0分 コメント: 所定開始: 12:15 所…" at bounding box center [386, 223] width 734 height 239
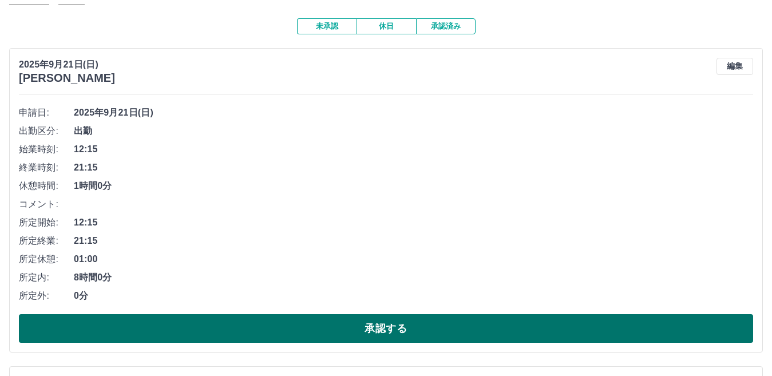
click at [318, 322] on button "承認する" at bounding box center [386, 328] width 734 height 29
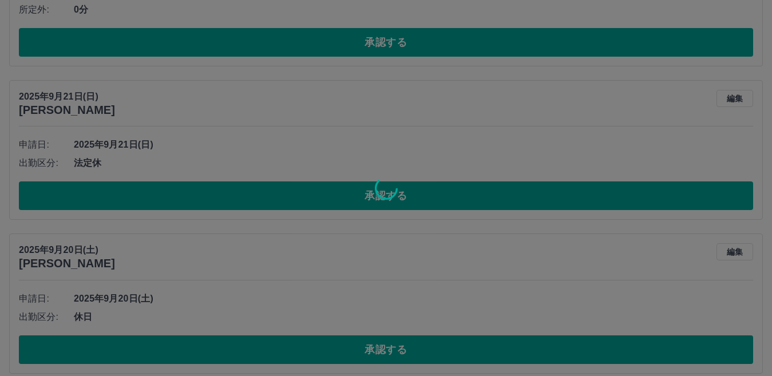
scroll to position [55, 0]
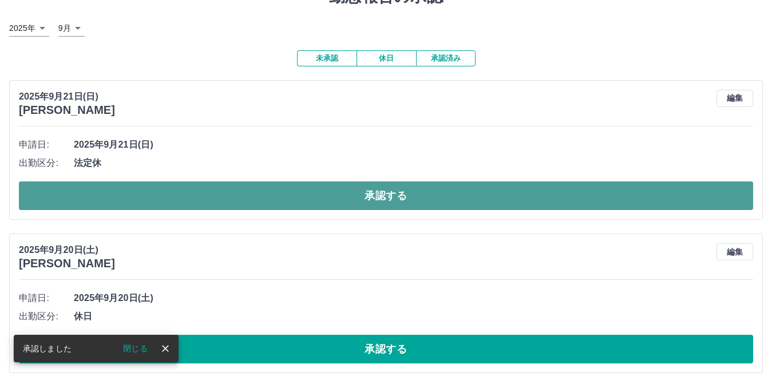
drag, startPoint x: 292, startPoint y: 191, endPoint x: 326, endPoint y: 299, distance: 112.7
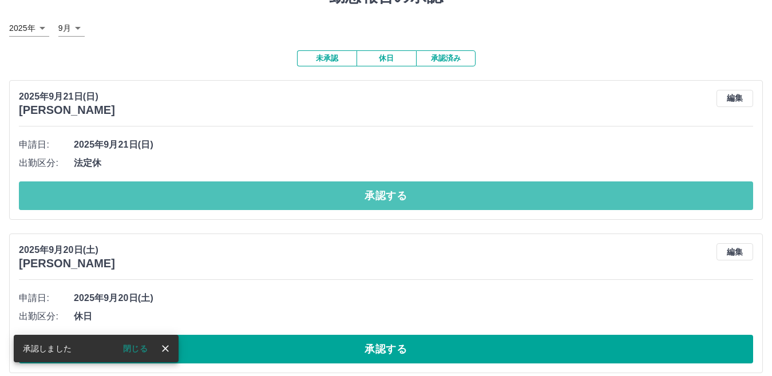
click at [292, 192] on button "承認する" at bounding box center [386, 195] width 734 height 29
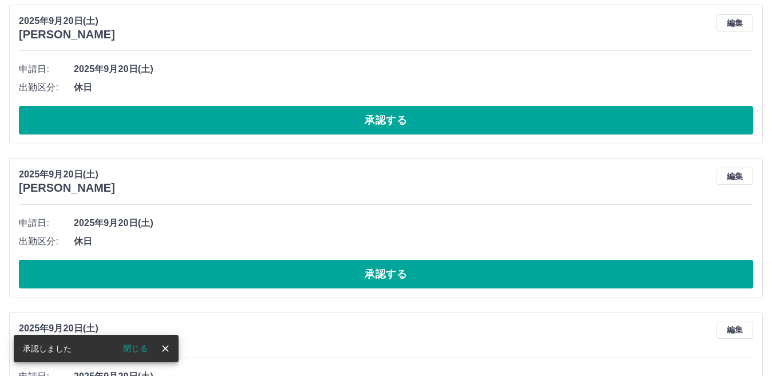
scroll to position [130, 0]
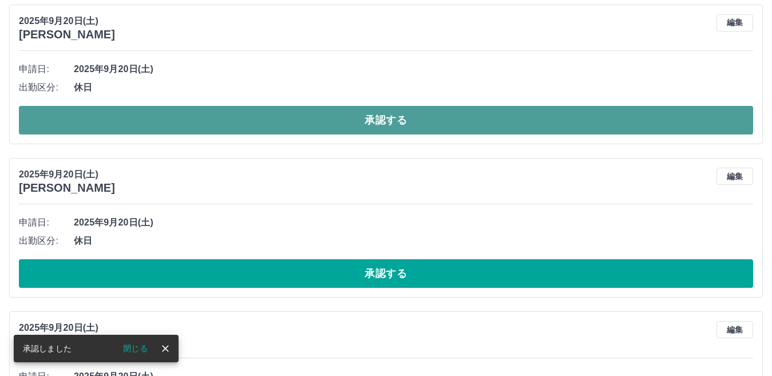
click at [319, 122] on button "承認する" at bounding box center [386, 120] width 734 height 29
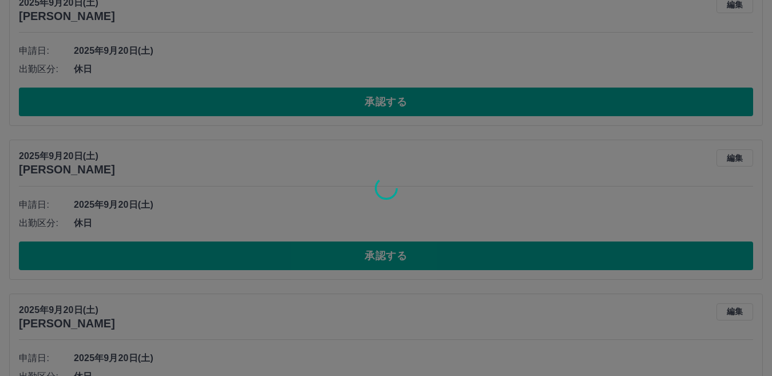
scroll to position [149, 0]
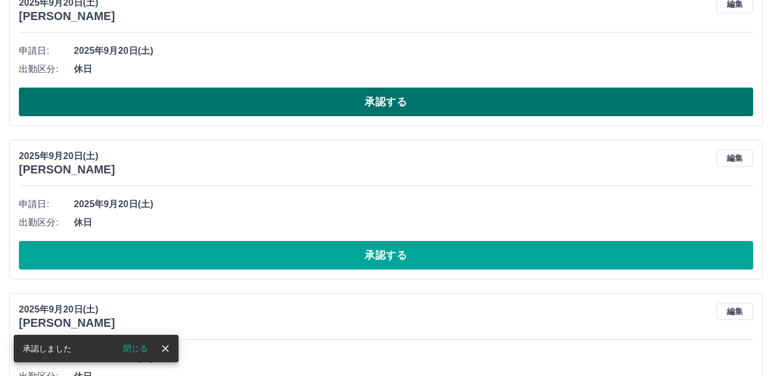
click at [342, 104] on button "承認する" at bounding box center [386, 102] width 734 height 29
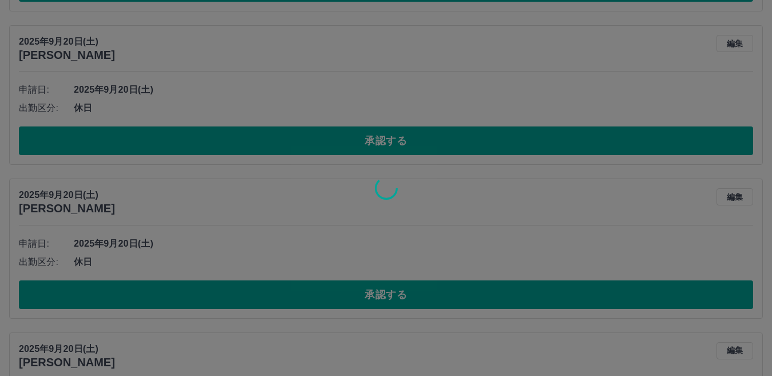
scroll to position [110, 0]
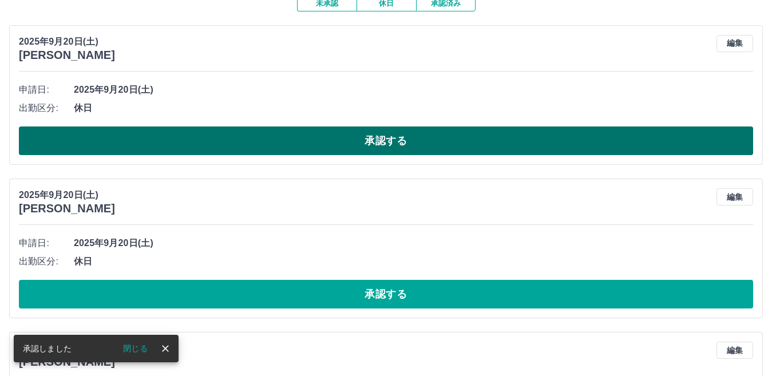
click at [350, 147] on button "承認する" at bounding box center [386, 140] width 734 height 29
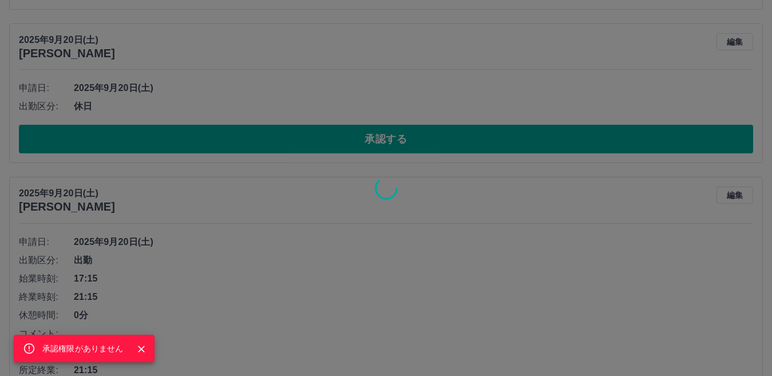
scroll to position [281, 0]
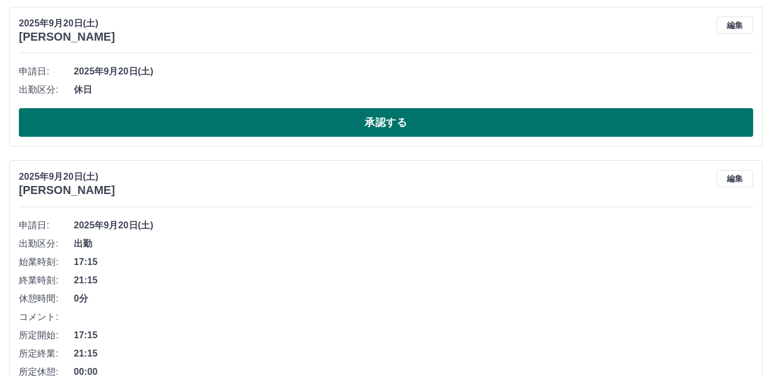
click at [379, 115] on button "承認する" at bounding box center [386, 122] width 734 height 29
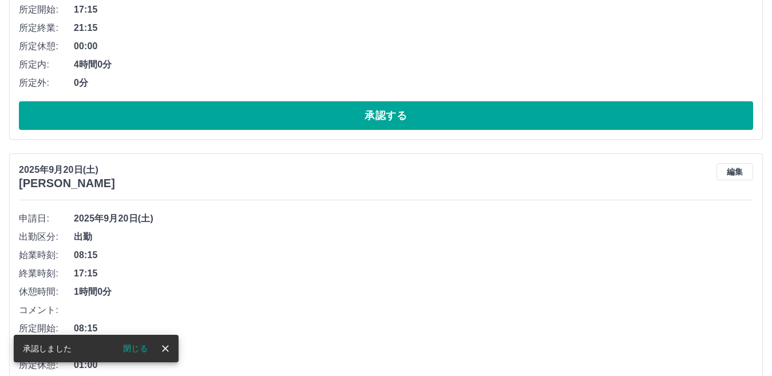
scroll to position [300, 0]
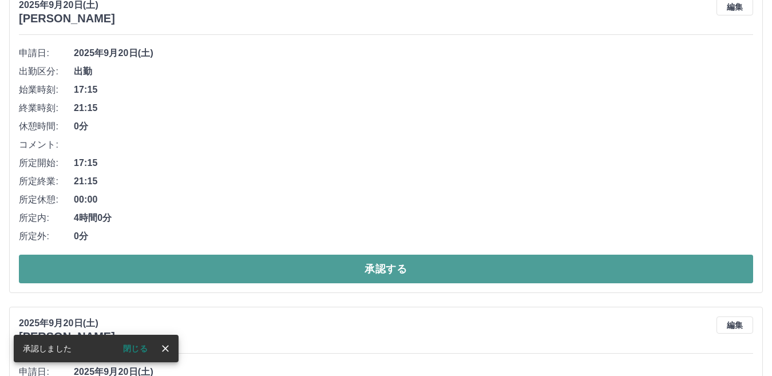
click at [334, 275] on button "承認する" at bounding box center [386, 269] width 734 height 29
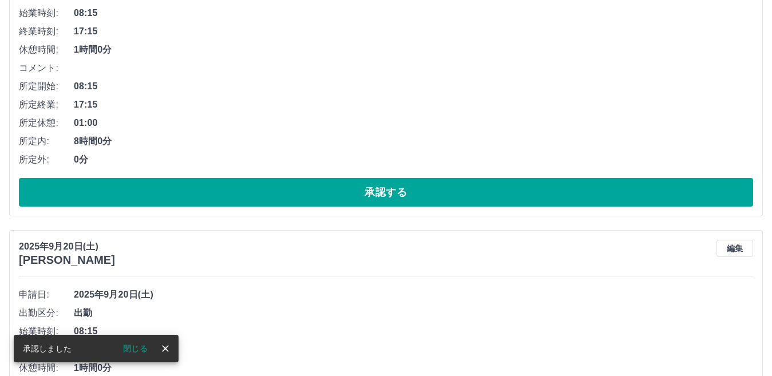
scroll to position [229, 0]
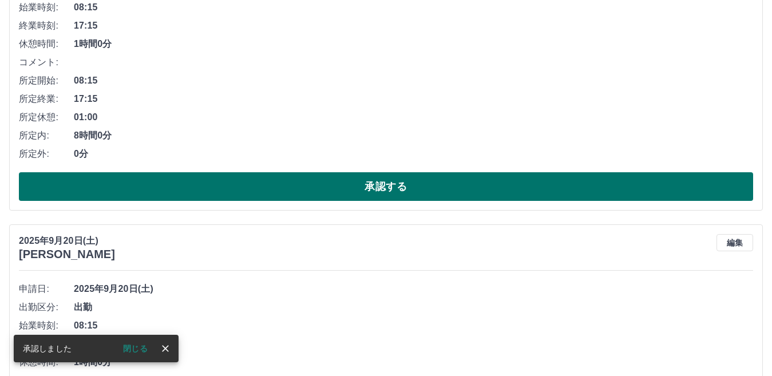
click at [314, 183] on button "承認する" at bounding box center [386, 186] width 734 height 29
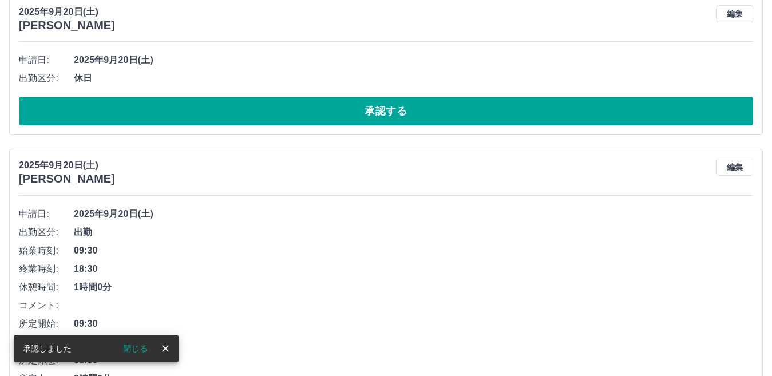
scroll to position [140, 0]
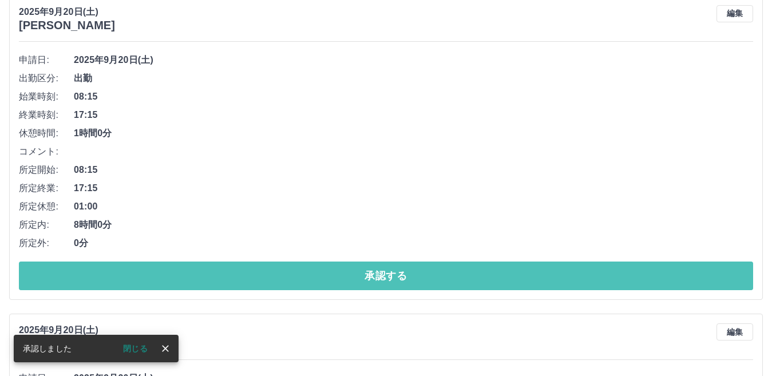
click at [315, 271] on button "承認する" at bounding box center [386, 275] width 734 height 29
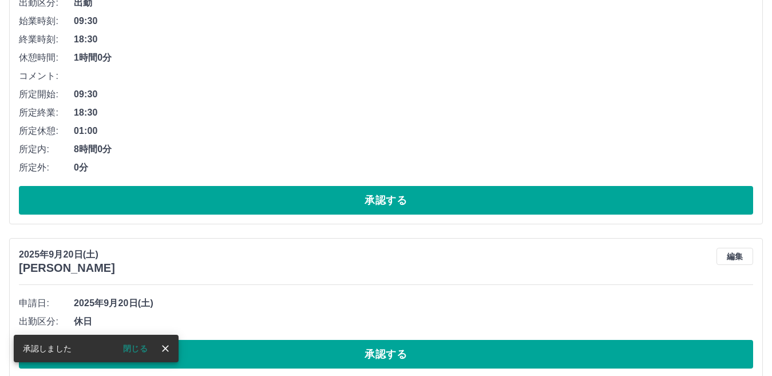
scroll to position [50, 0]
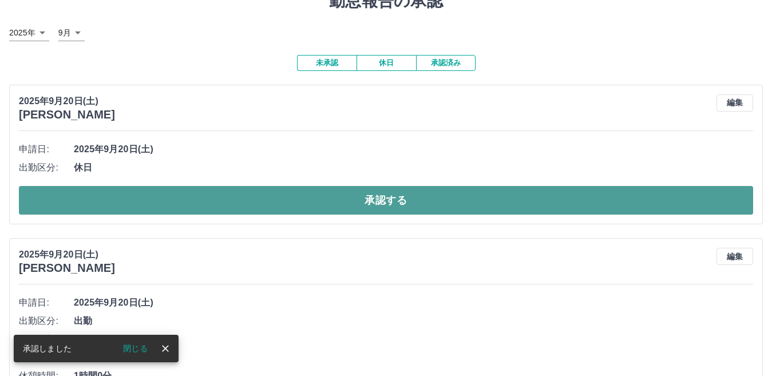
click at [330, 194] on button "承認する" at bounding box center [386, 200] width 734 height 29
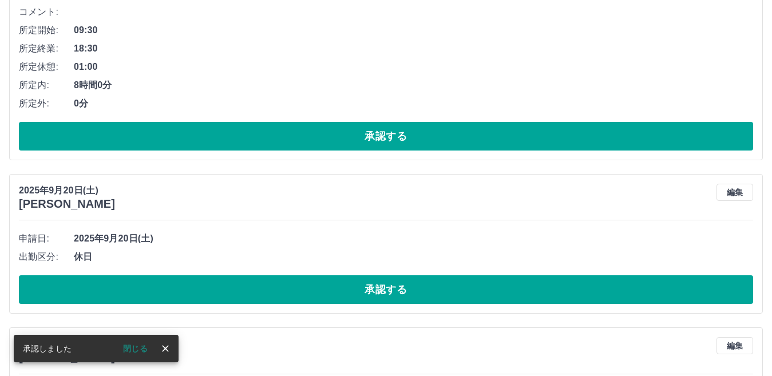
scroll to position [126, 0]
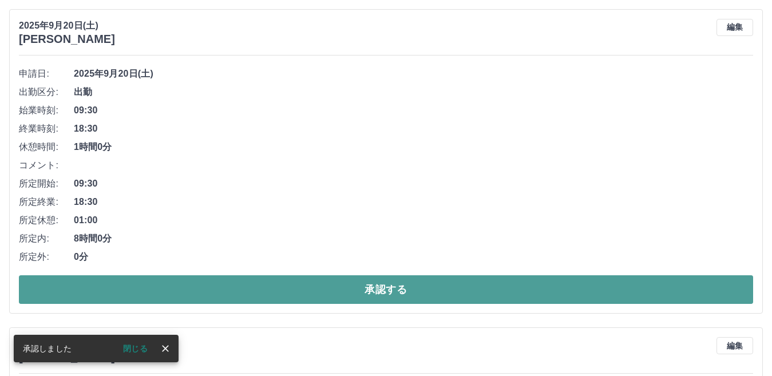
click at [316, 293] on button "承認する" at bounding box center [386, 289] width 734 height 29
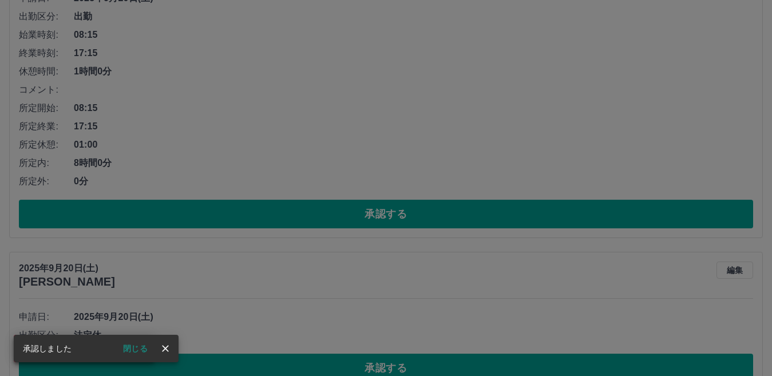
scroll to position [37, 0]
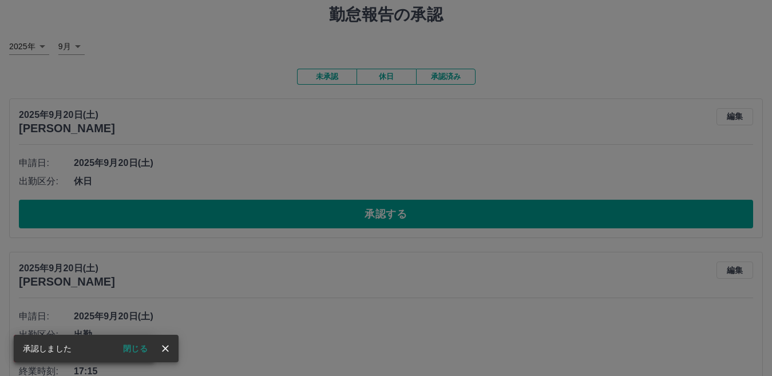
click at [275, 212] on div "承認権限がありません" at bounding box center [386, 188] width 772 height 376
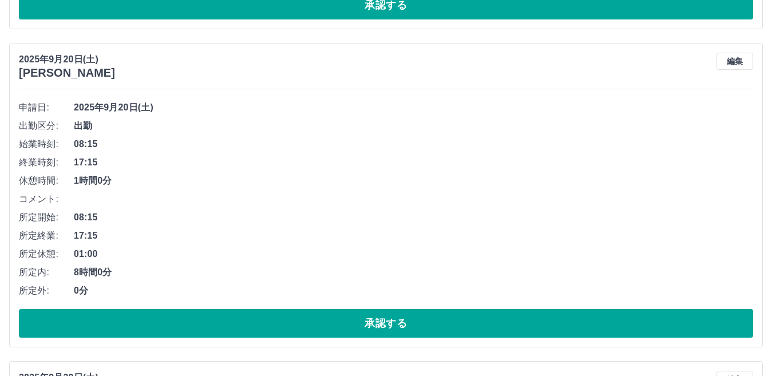
scroll to position [265, 0]
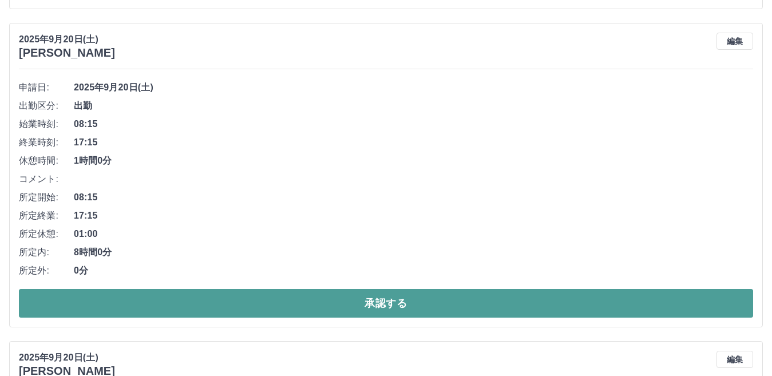
click at [305, 311] on button "承認する" at bounding box center [386, 303] width 734 height 29
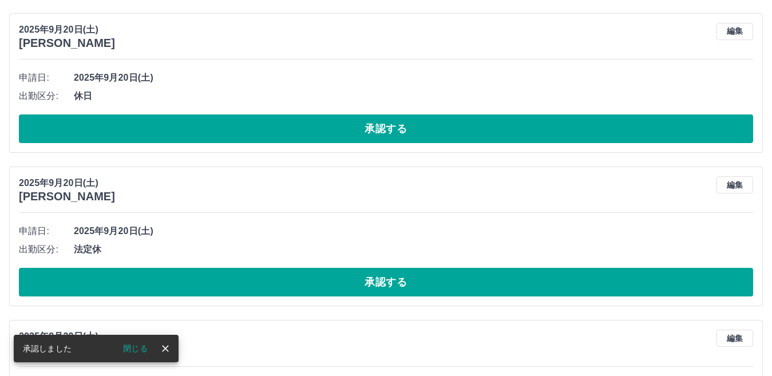
scroll to position [62, 0]
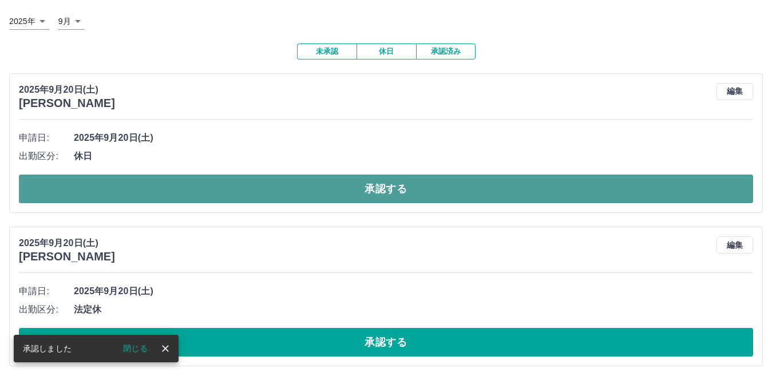
click at [333, 187] on button "承認する" at bounding box center [386, 188] width 734 height 29
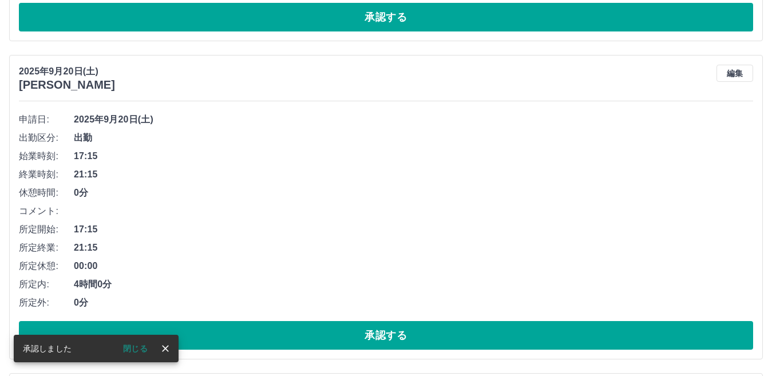
scroll to position [80, 0]
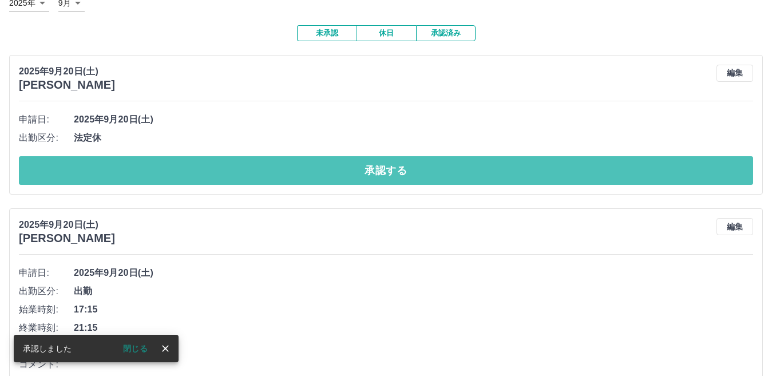
click at [316, 175] on button "承認する" at bounding box center [386, 170] width 734 height 29
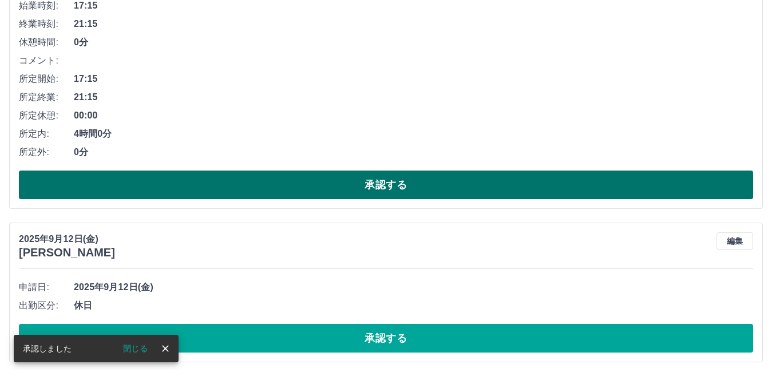
scroll to position [156, 0]
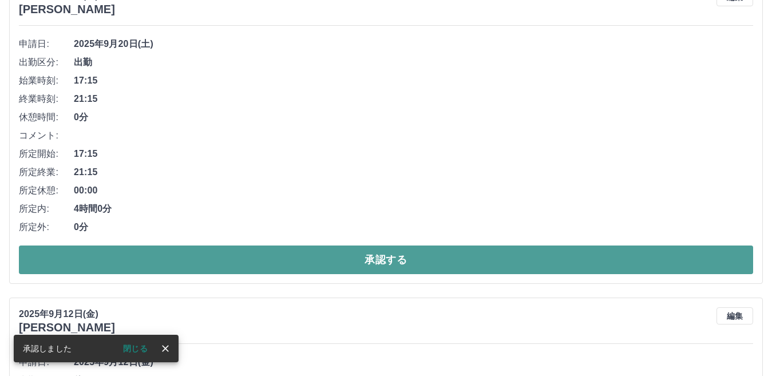
click at [316, 255] on button "承認する" at bounding box center [386, 259] width 734 height 29
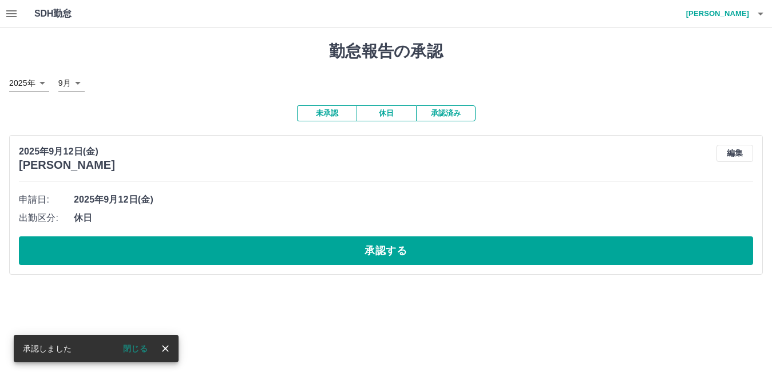
scroll to position [0, 0]
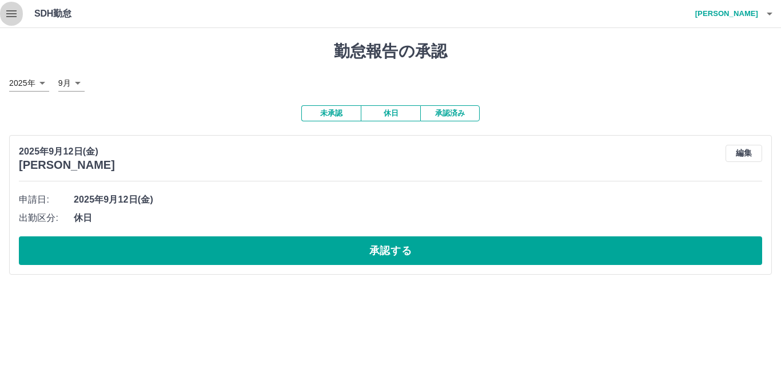
click at [13, 15] on icon "button" at bounding box center [12, 14] width 14 height 14
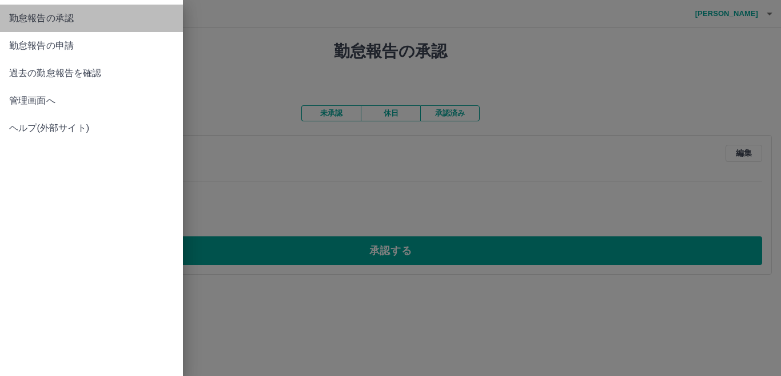
click at [41, 20] on span "勤怠報告の承認" at bounding box center [91, 18] width 165 height 14
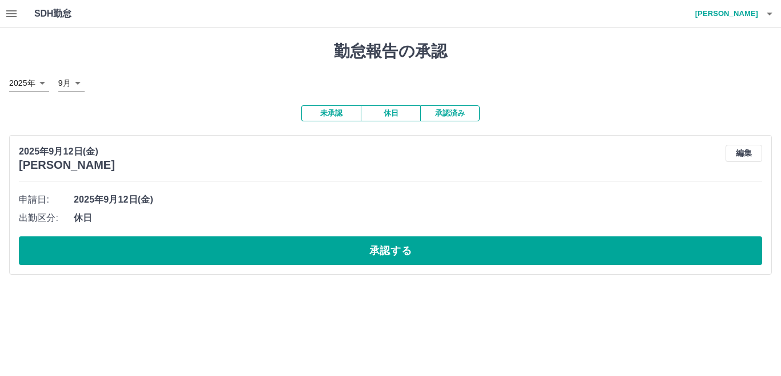
click at [438, 113] on button "承認済み" at bounding box center [449, 113] width 59 height 16
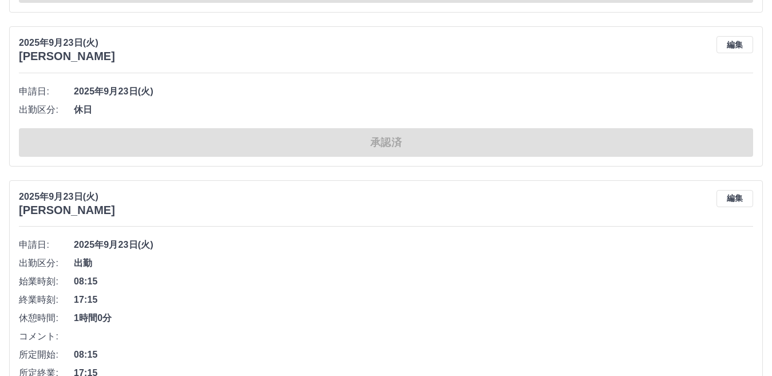
scroll to position [5727, 0]
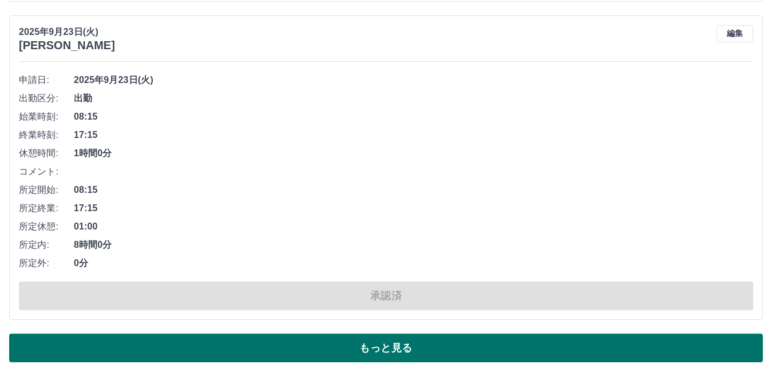
click at [352, 346] on button "もっと見る" at bounding box center [385, 348] width 753 height 29
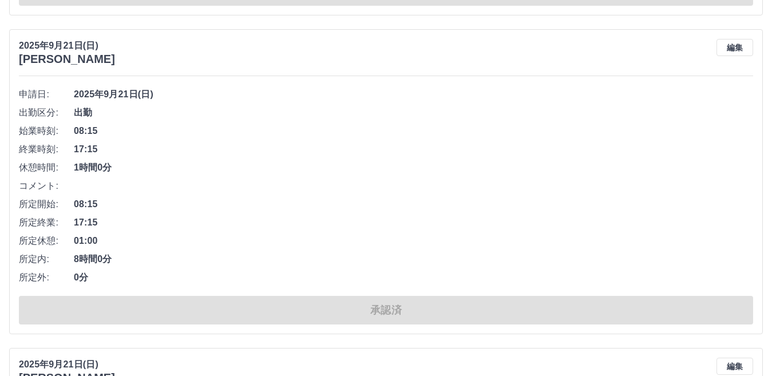
scroll to position [11267, 0]
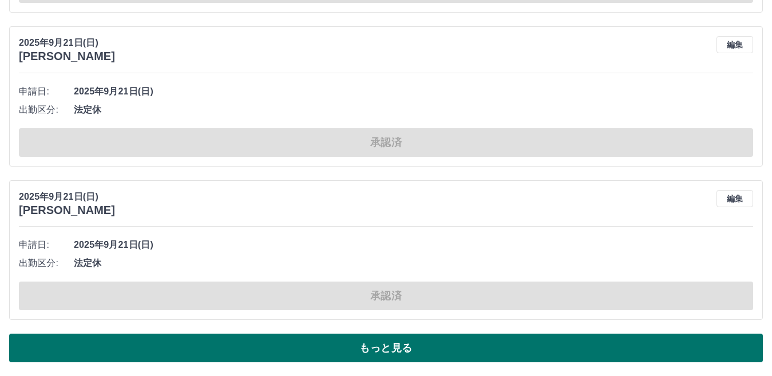
click at [395, 346] on button "もっと見る" at bounding box center [385, 348] width 753 height 29
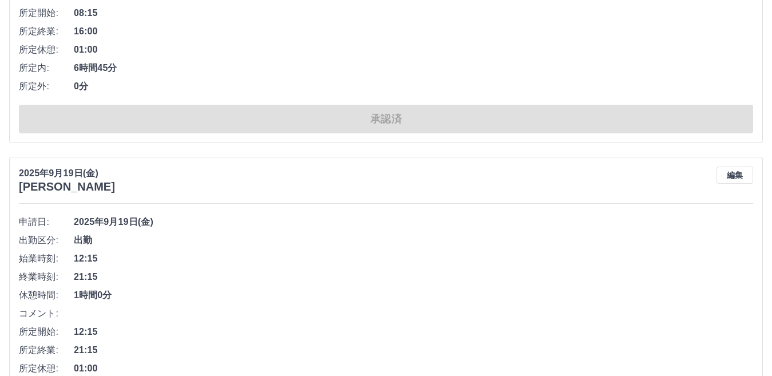
scroll to position [16862, 0]
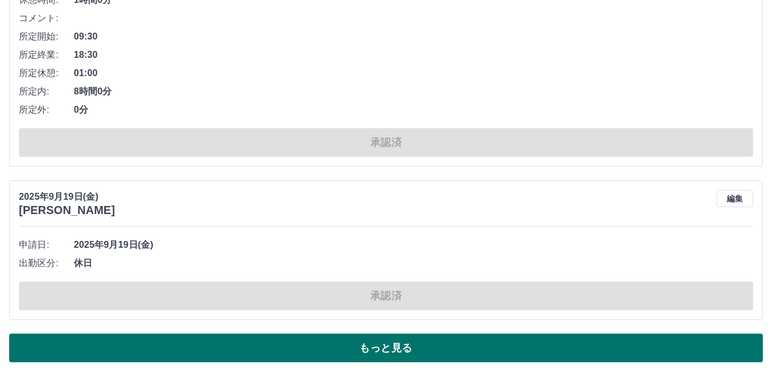
click at [322, 343] on button "もっと見る" at bounding box center [385, 348] width 753 height 29
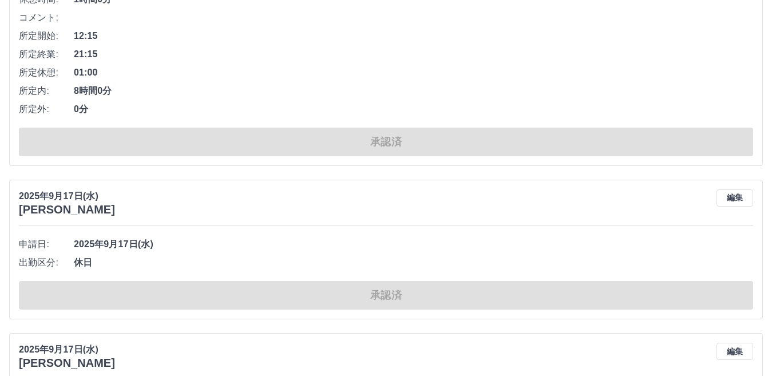
scroll to position [22788, 0]
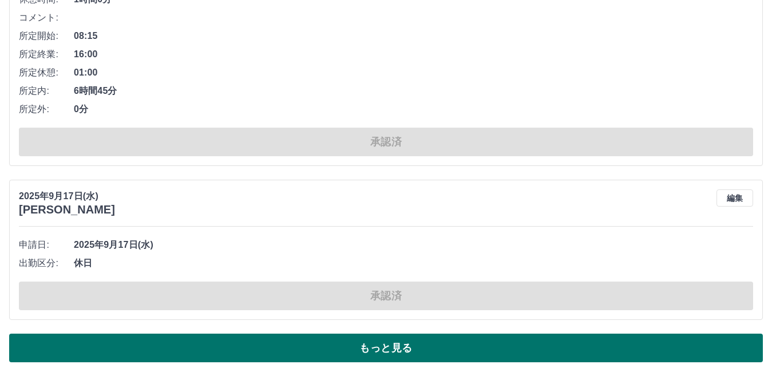
click at [420, 346] on button "もっと見る" at bounding box center [385, 348] width 753 height 29
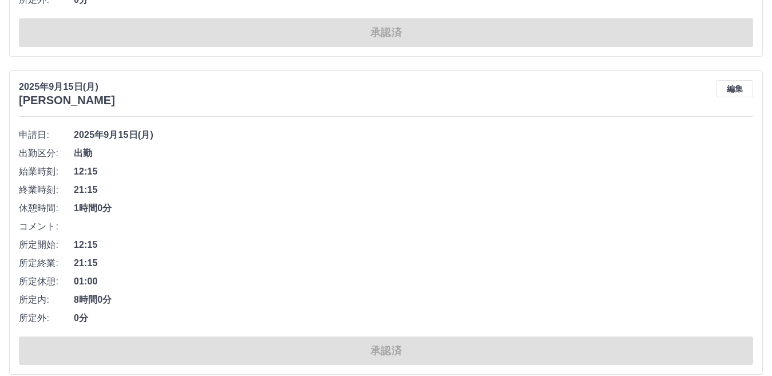
scroll to position [28602, 0]
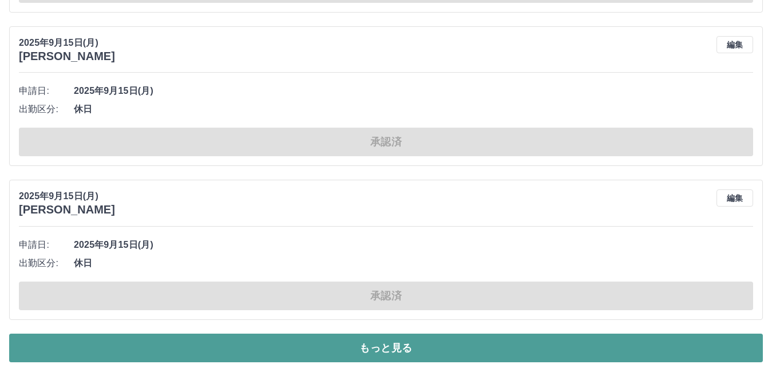
click at [330, 351] on button "もっと見る" at bounding box center [385, 348] width 753 height 29
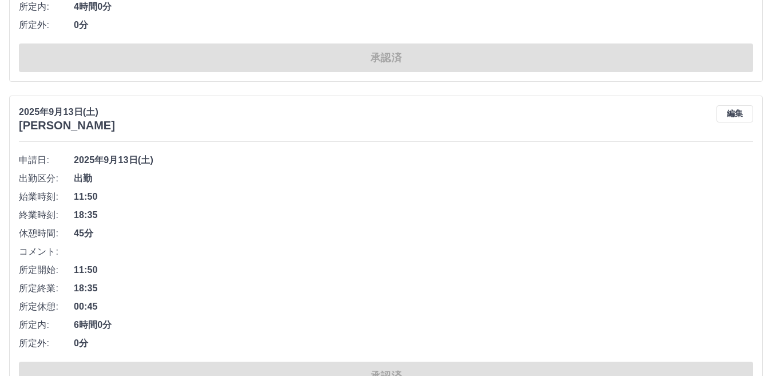
scroll to position [33181, 0]
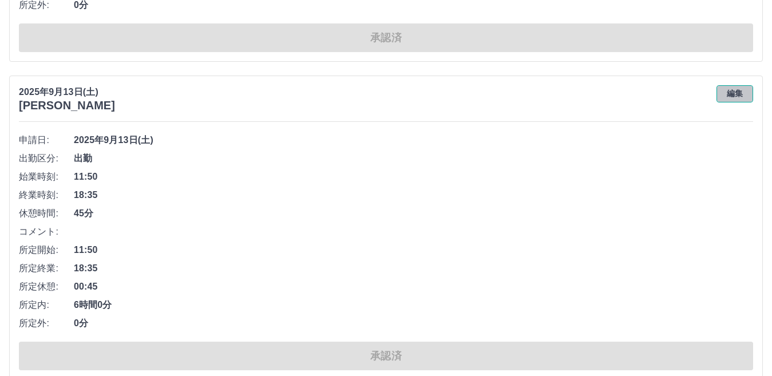
click at [737, 96] on button "編集" at bounding box center [734, 93] width 37 height 17
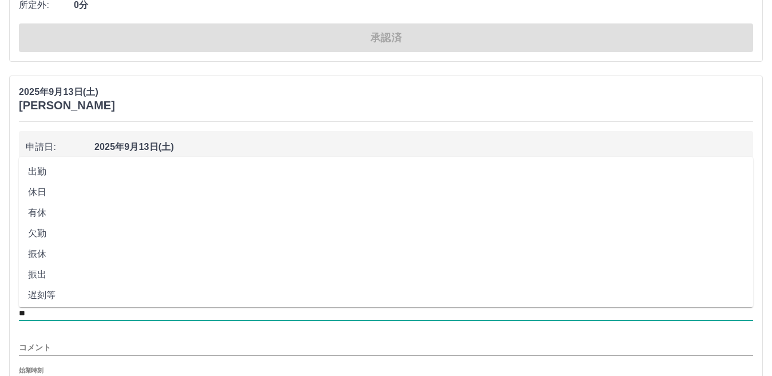
click at [50, 316] on input "**" at bounding box center [386, 313] width 734 height 14
click at [61, 195] on li "休日" at bounding box center [386, 192] width 734 height 21
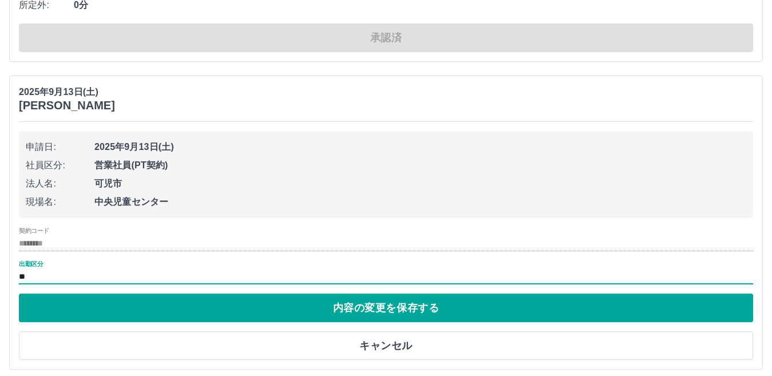
type input "**"
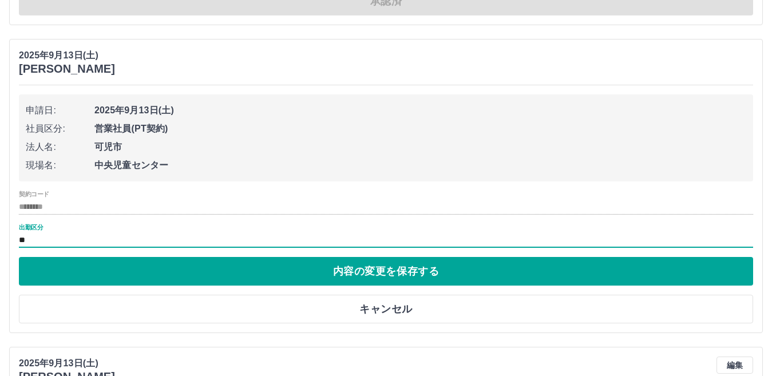
scroll to position [33296, 0]
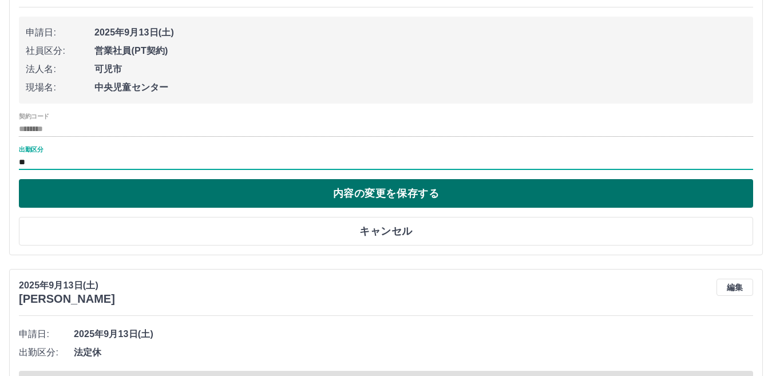
click at [305, 192] on button "内容の変更を保存する" at bounding box center [386, 193] width 734 height 29
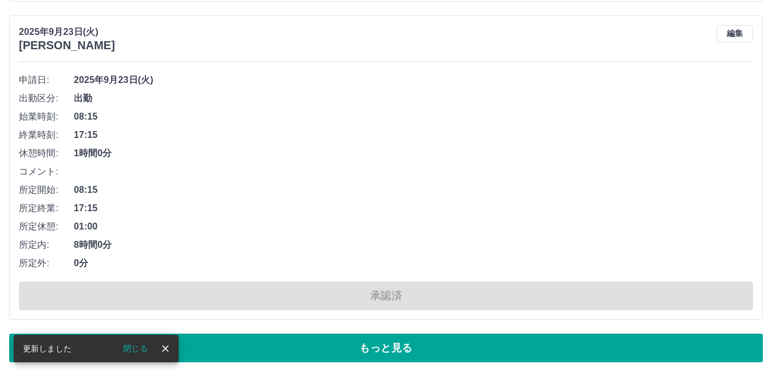
scroll to position [5727, 0]
click at [137, 350] on button "閉じる" at bounding box center [135, 348] width 43 height 17
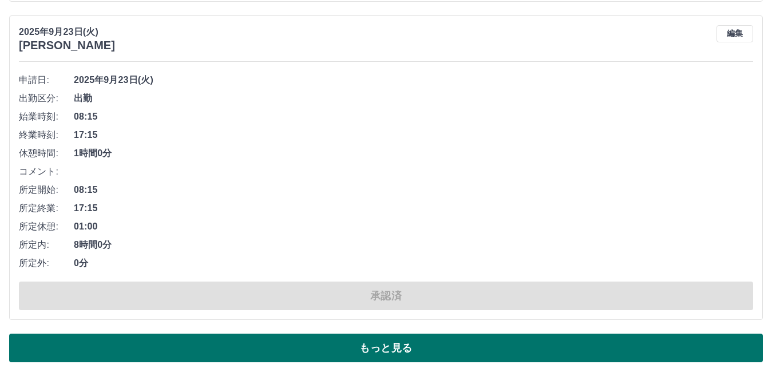
click at [247, 342] on button "もっと見る" at bounding box center [385, 348] width 753 height 29
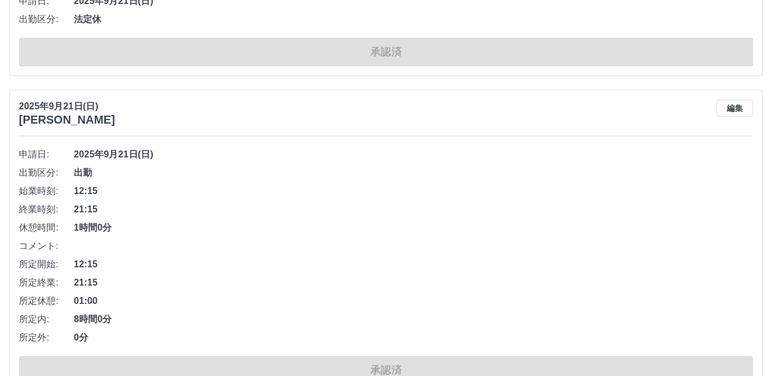
scroll to position [11267, 0]
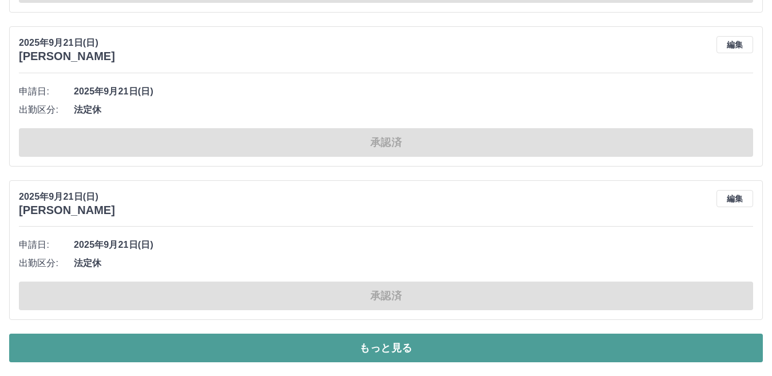
click at [373, 353] on button "もっと見る" at bounding box center [385, 348] width 753 height 29
drag, startPoint x: 373, startPoint y: 353, endPoint x: 388, endPoint y: 330, distance: 27.3
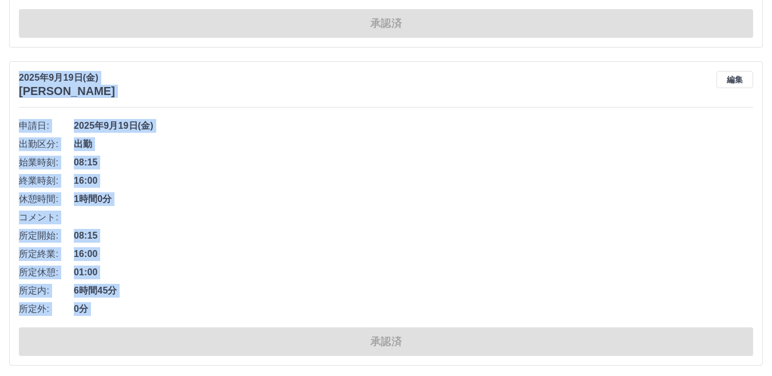
scroll to position [16862, 0]
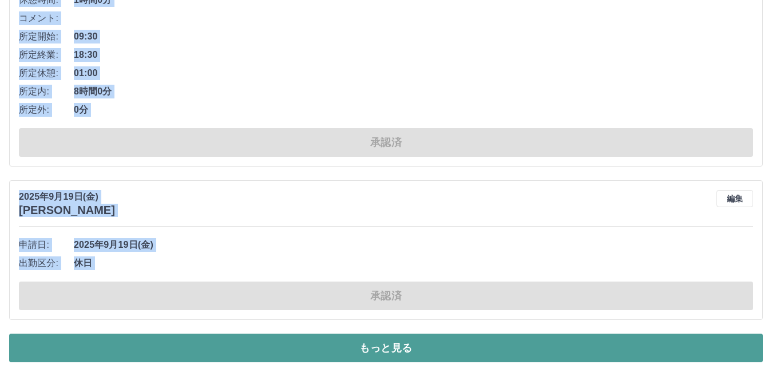
click at [406, 348] on button "もっと見る" at bounding box center [385, 348] width 753 height 29
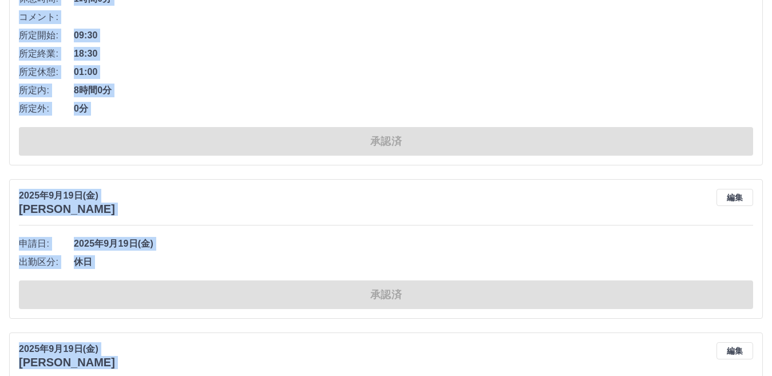
click at [478, 268] on span "休日" at bounding box center [413, 262] width 679 height 14
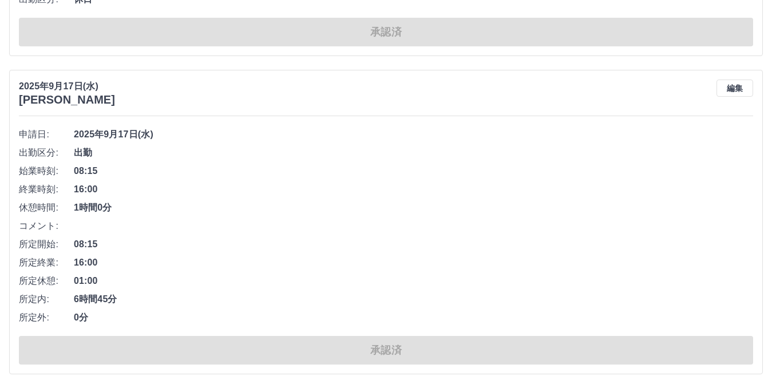
scroll to position [22788, 0]
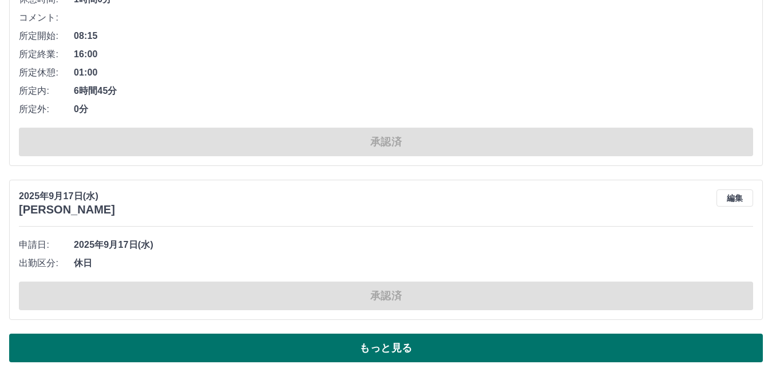
click at [388, 349] on button "もっと見る" at bounding box center [385, 348] width 753 height 29
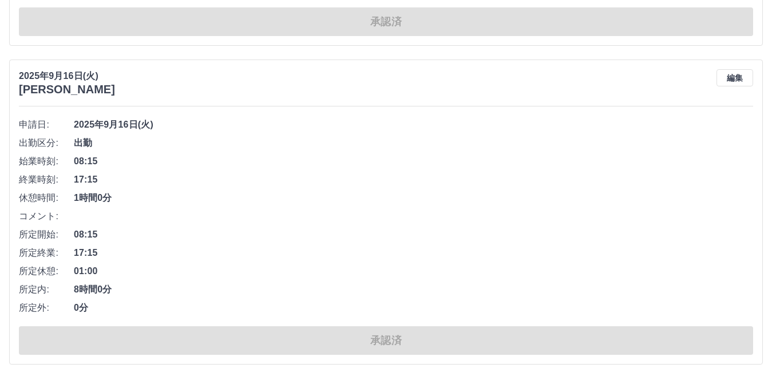
scroll to position [28602, 0]
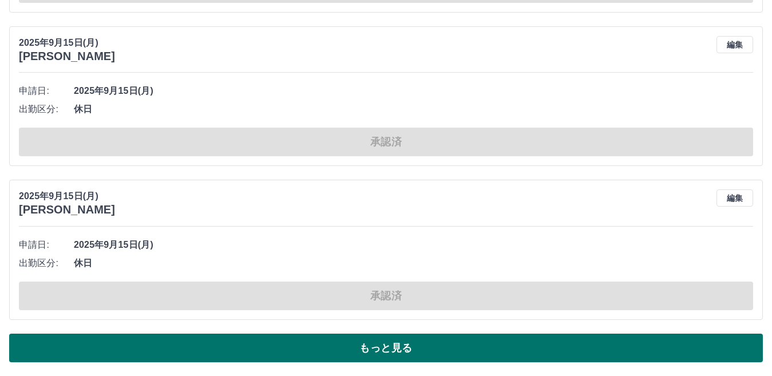
click at [379, 348] on button "もっと見る" at bounding box center [385, 348] width 753 height 29
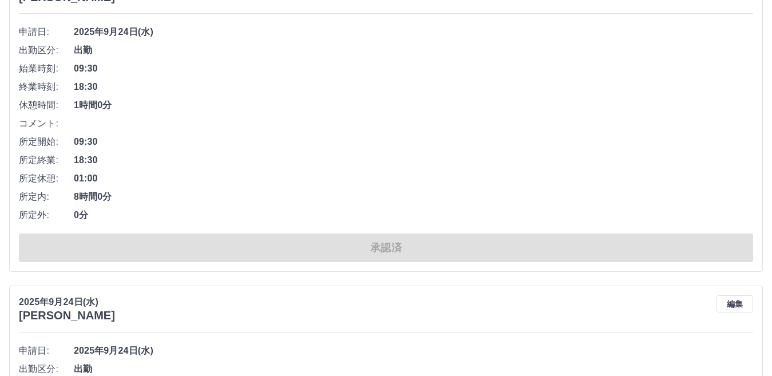
scroll to position [0, 0]
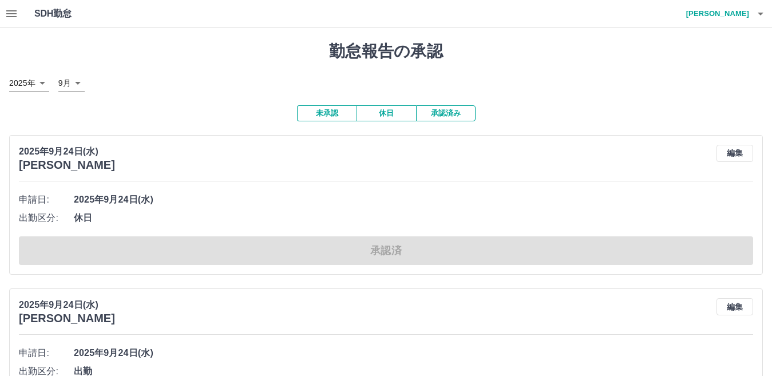
click at [328, 117] on button "未承認" at bounding box center [326, 113] width 59 height 16
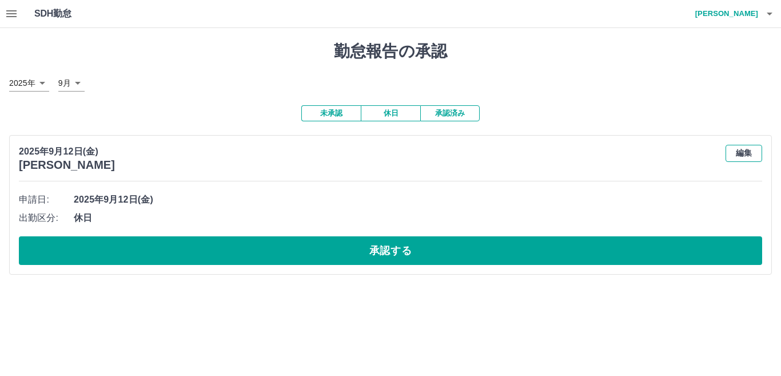
click at [741, 155] on button "編集" at bounding box center [744, 153] width 37 height 17
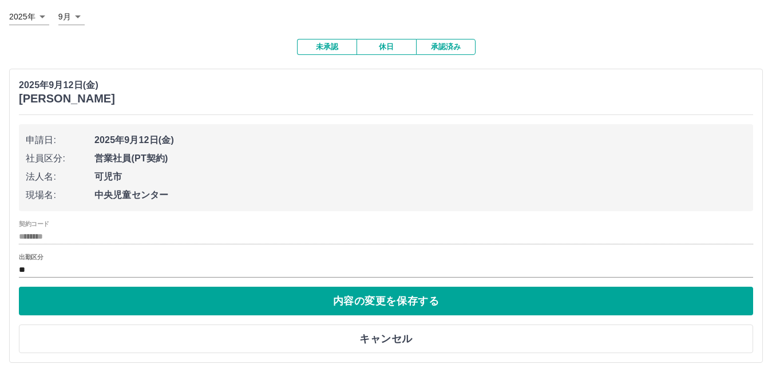
scroll to position [68, 0]
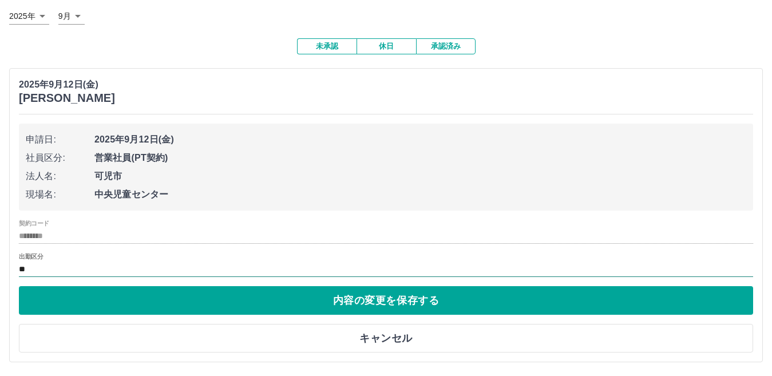
click at [80, 266] on input "**" at bounding box center [386, 269] width 734 height 14
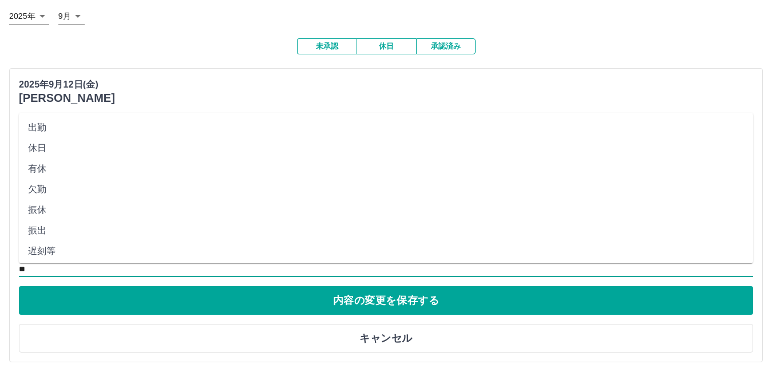
drag, startPoint x: 54, startPoint y: 122, endPoint x: 49, endPoint y: 133, distance: 12.5
click at [53, 122] on li "出勤" at bounding box center [386, 127] width 734 height 21
type input "**"
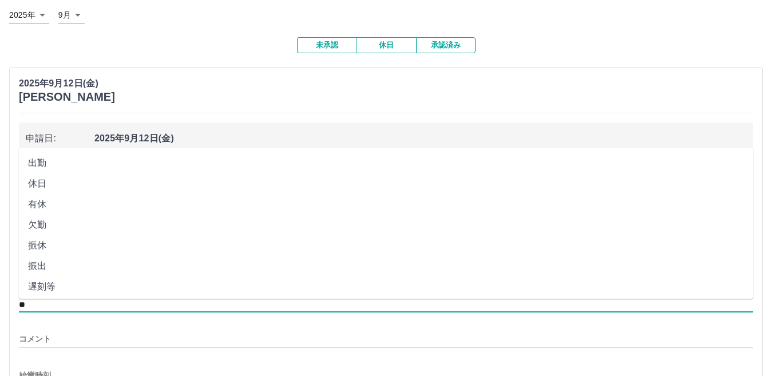
click at [60, 305] on input "**" at bounding box center [386, 304] width 734 height 14
click at [68, 166] on li "出勤" at bounding box center [386, 163] width 734 height 21
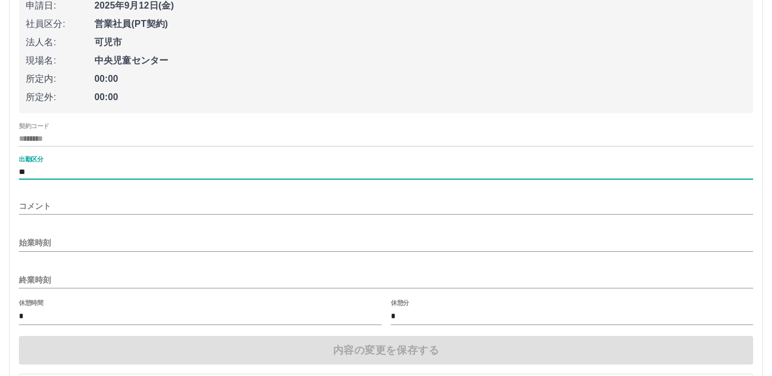
scroll to position [252, 0]
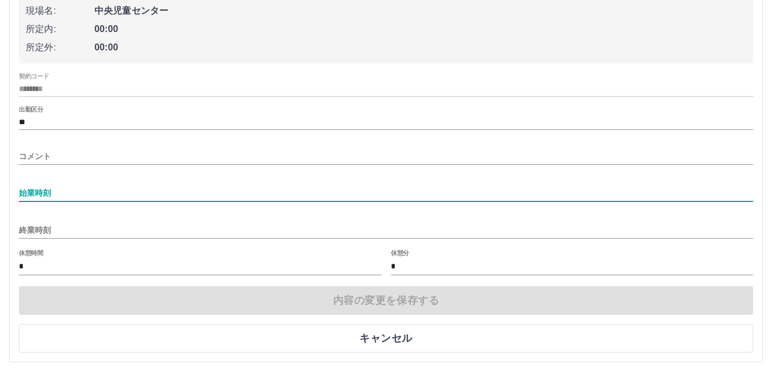
click at [65, 193] on input "始業時刻" at bounding box center [386, 193] width 734 height 17
type input "****"
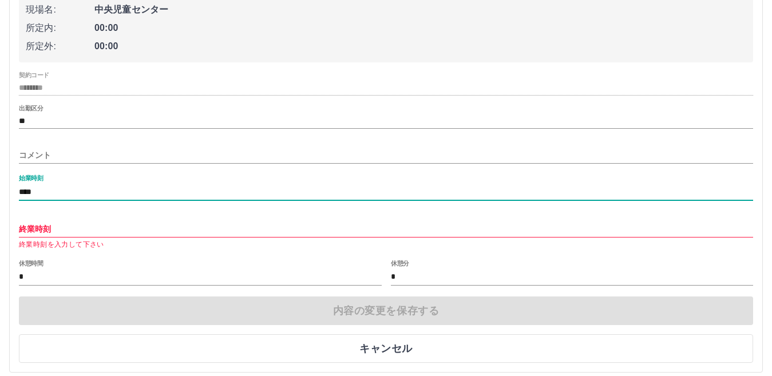
click at [51, 227] on input "終業時刻" at bounding box center [386, 229] width 734 height 17
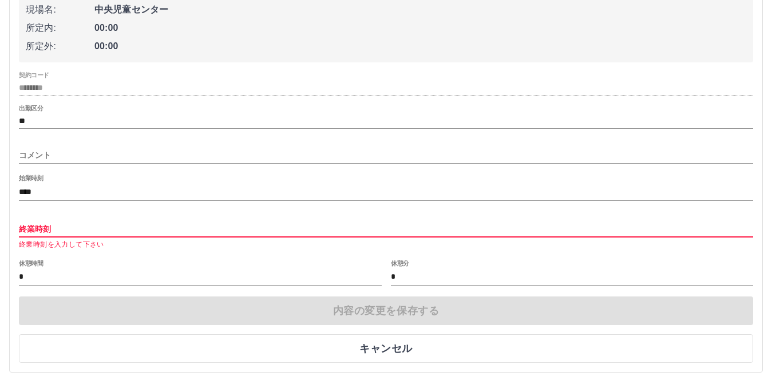
type input "****"
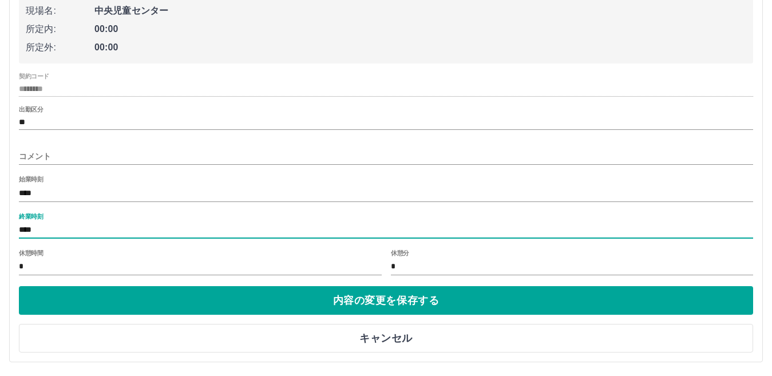
click at [407, 265] on input "*" at bounding box center [572, 267] width 363 height 17
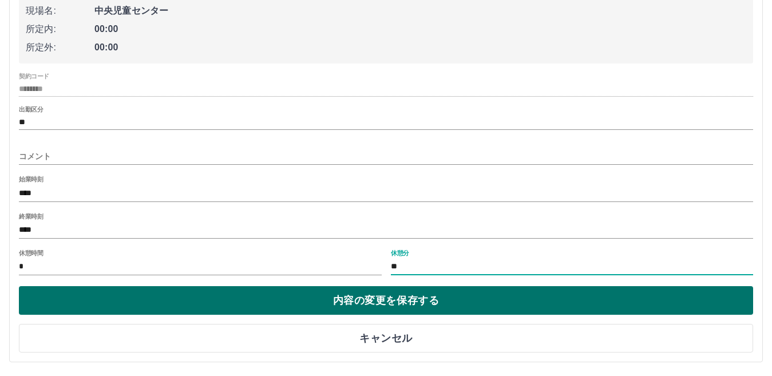
type input "**"
click at [383, 305] on button "内容の変更を保存する" at bounding box center [386, 300] width 734 height 29
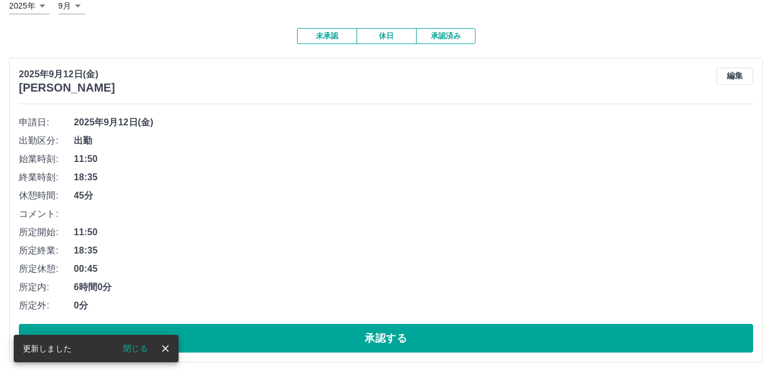
scroll to position [78, 0]
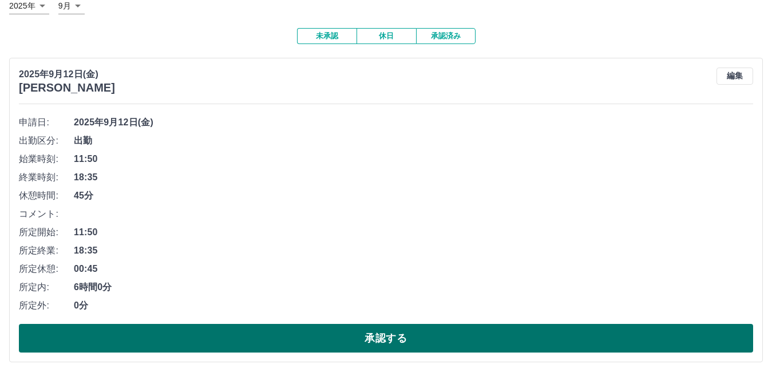
click at [383, 342] on button "承認する" at bounding box center [386, 338] width 734 height 29
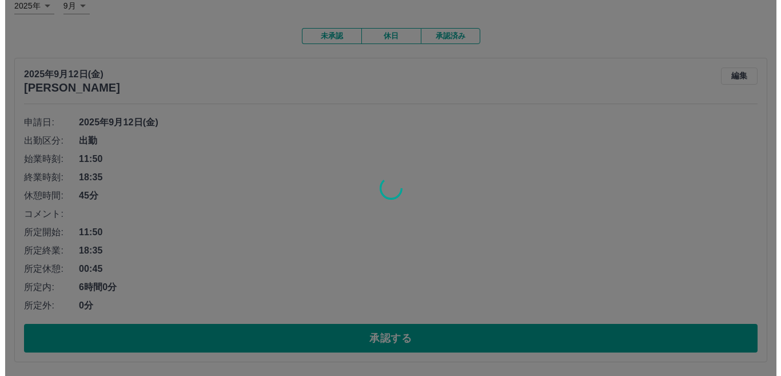
scroll to position [0, 0]
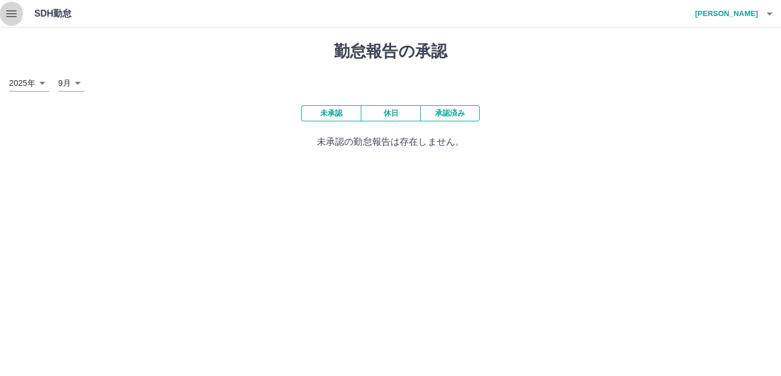
click at [13, 13] on icon "button" at bounding box center [12, 14] width 14 height 14
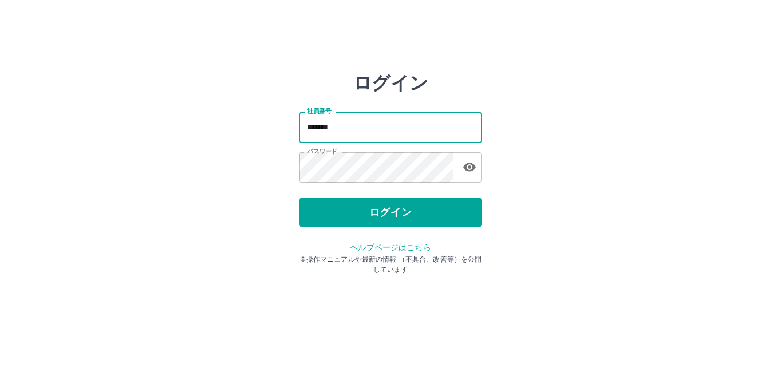
click at [375, 124] on input "*******" at bounding box center [390, 127] width 183 height 30
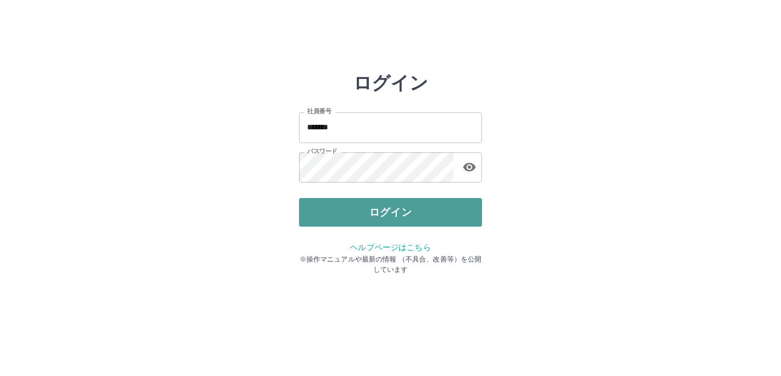
click at [422, 210] on button "ログイン" at bounding box center [390, 212] width 183 height 29
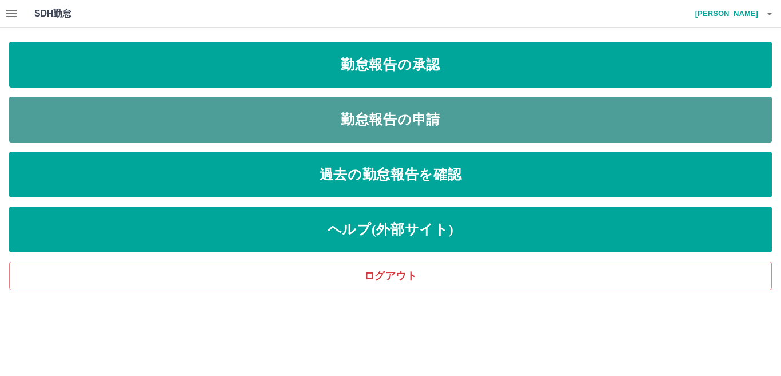
drag, startPoint x: 327, startPoint y: 110, endPoint x: 338, endPoint y: 121, distance: 15.0
click at [338, 121] on link "勤怠報告の申請" at bounding box center [390, 120] width 763 height 46
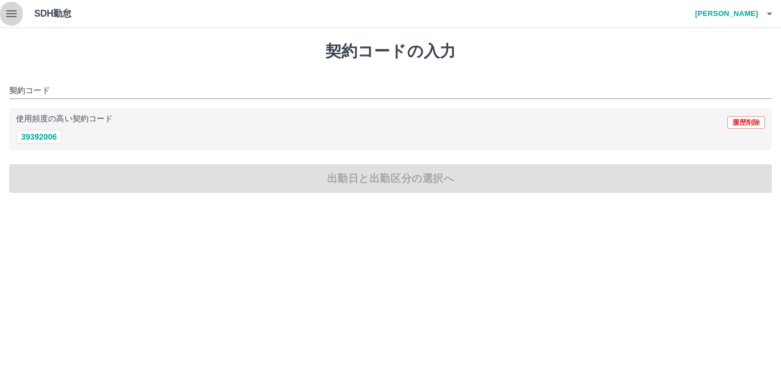
click at [15, 13] on icon "button" at bounding box center [12, 14] width 14 height 14
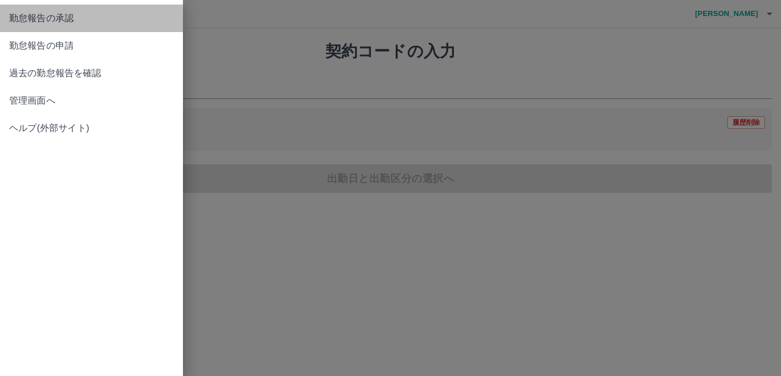
click at [80, 16] on span "勤怠報告の承認" at bounding box center [91, 18] width 165 height 14
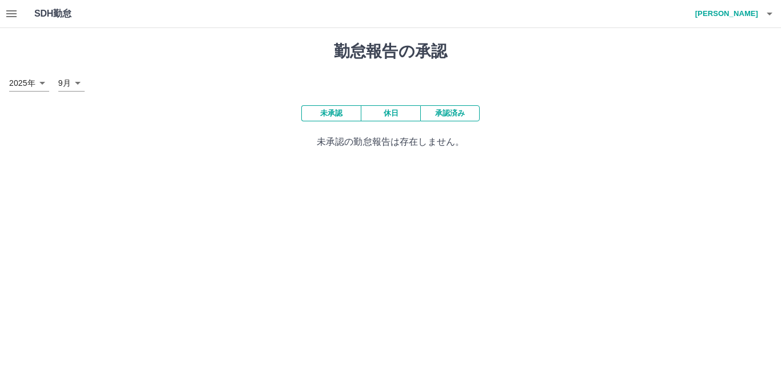
click at [338, 112] on button "未承認" at bounding box center [330, 113] width 59 height 16
